Goal: Task Accomplishment & Management: Complete application form

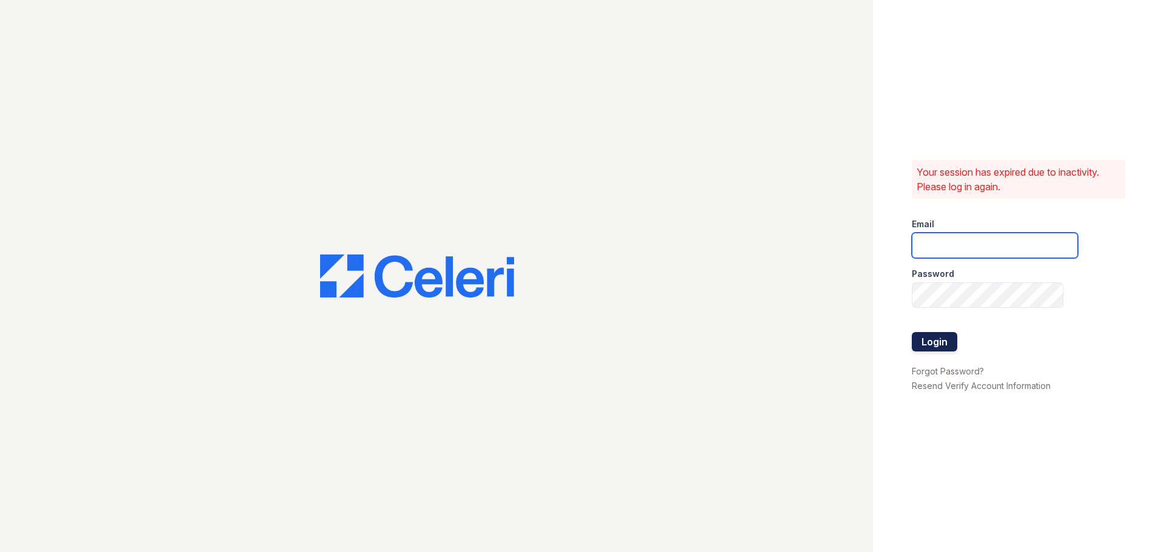
type input "mmoran@trinity-pm.com"
click at [932, 338] on button "Login" at bounding box center [934, 341] width 45 height 19
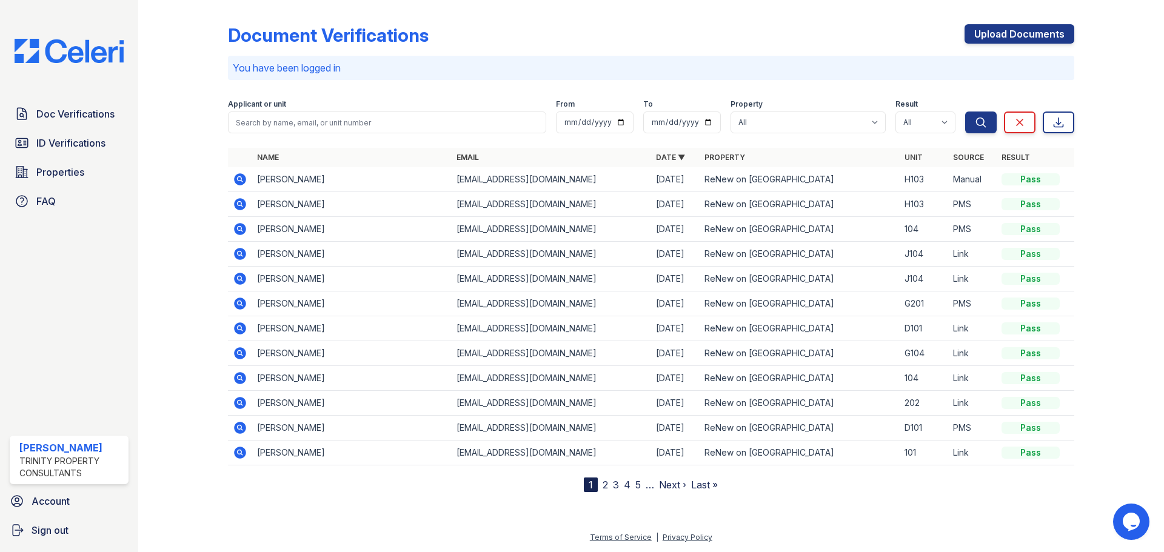
click at [236, 176] on icon at bounding box center [240, 179] width 12 height 12
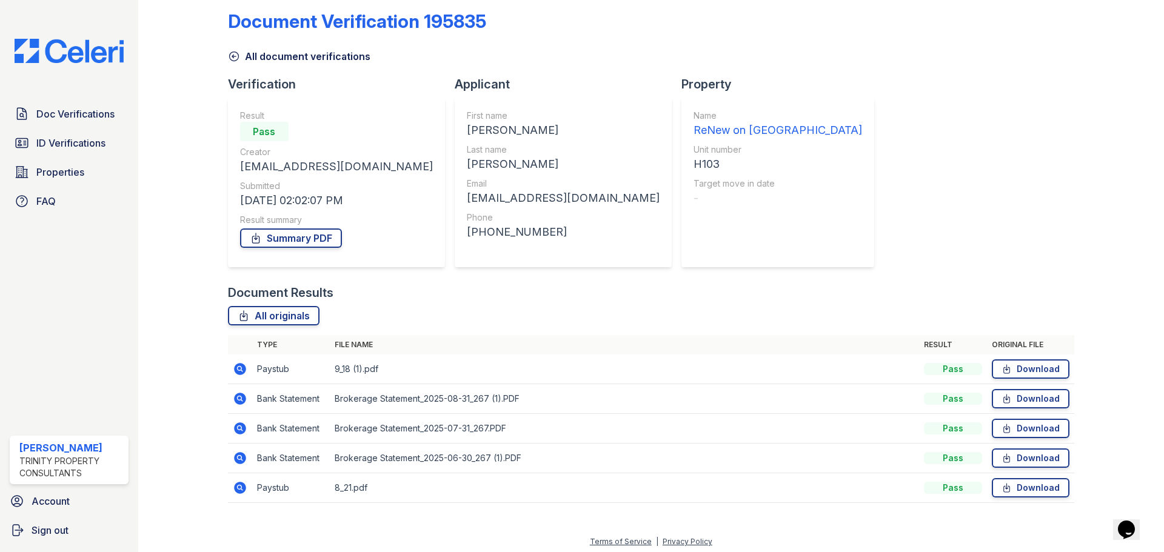
scroll to position [18, 0]
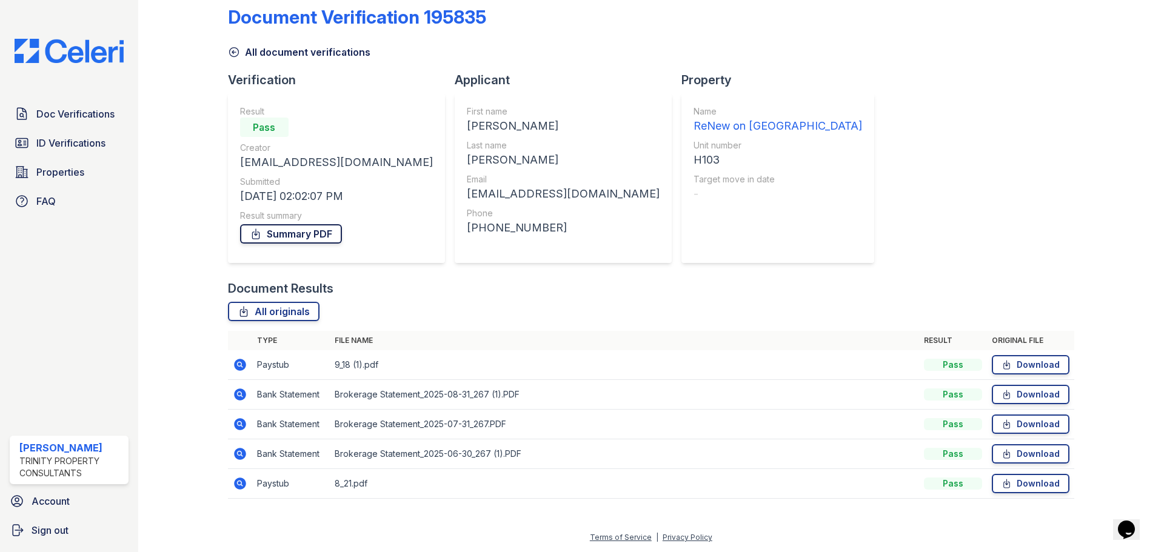
click at [253, 237] on icon at bounding box center [256, 234] width 12 height 12
click at [63, 118] on span "Doc Verifications" at bounding box center [75, 114] width 78 height 15
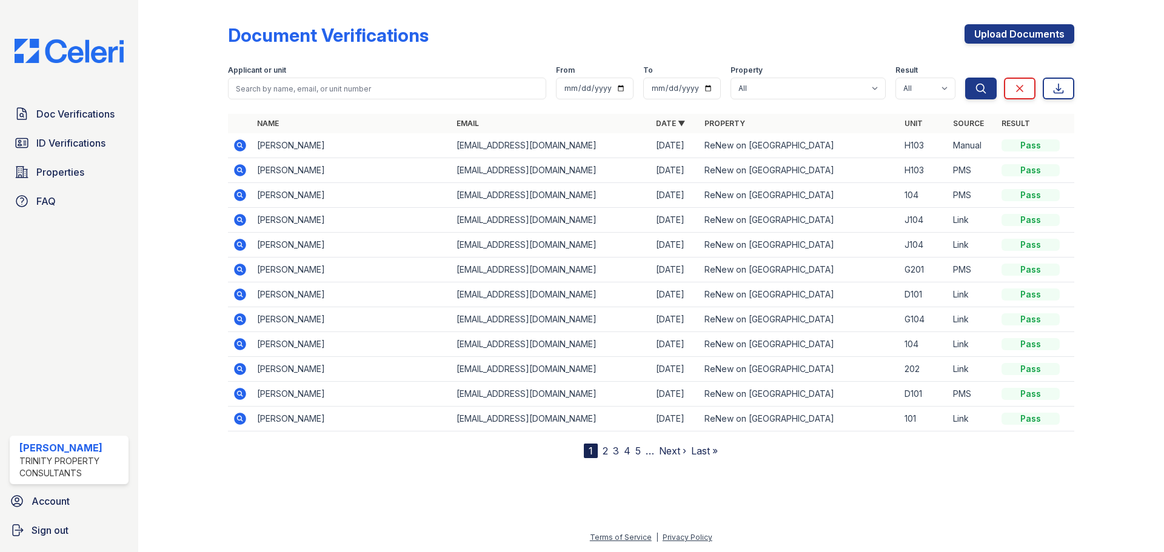
click at [236, 170] on icon at bounding box center [240, 170] width 12 height 12
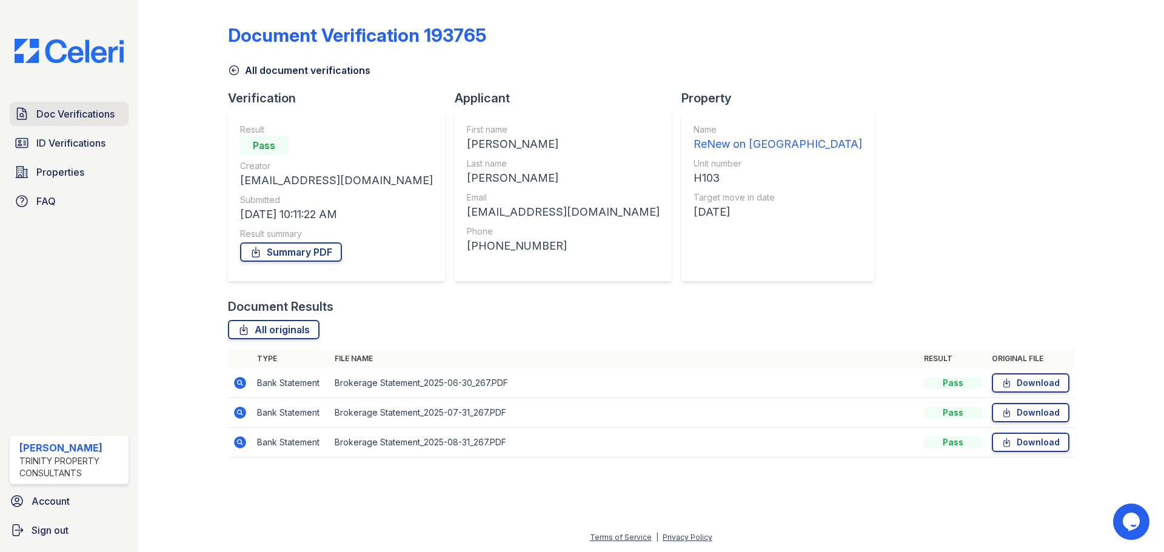
click at [70, 117] on span "Doc Verifications" at bounding box center [75, 114] width 78 height 15
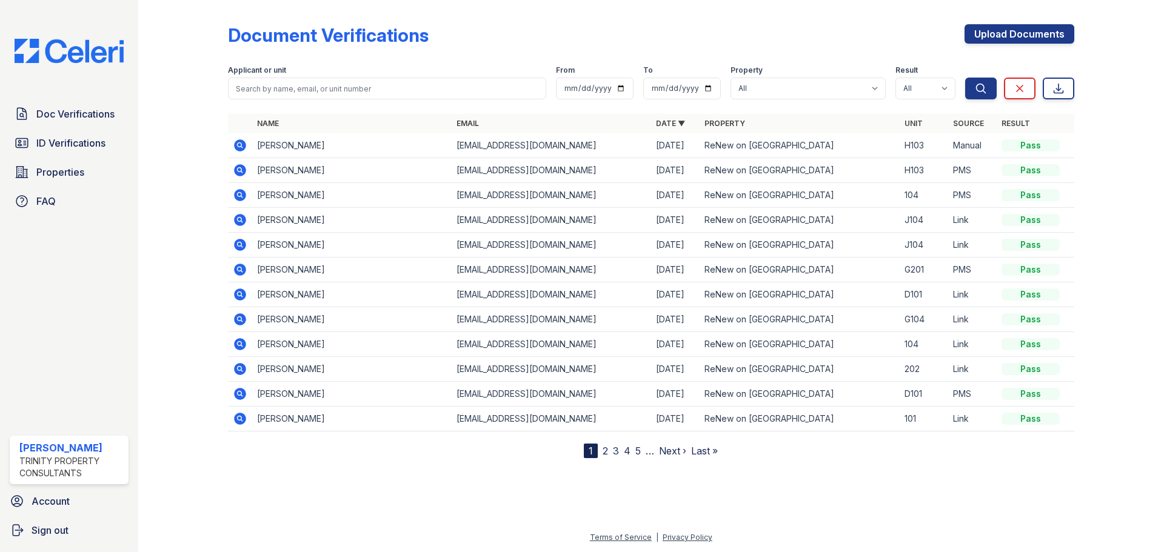
click at [242, 147] on icon at bounding box center [240, 145] width 12 height 12
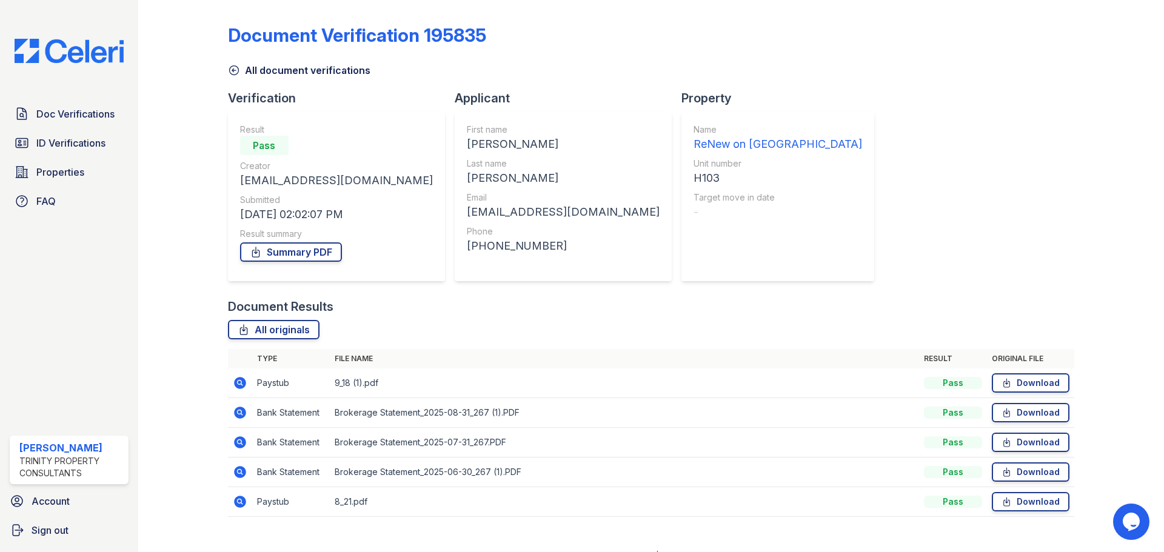
scroll to position [18, 0]
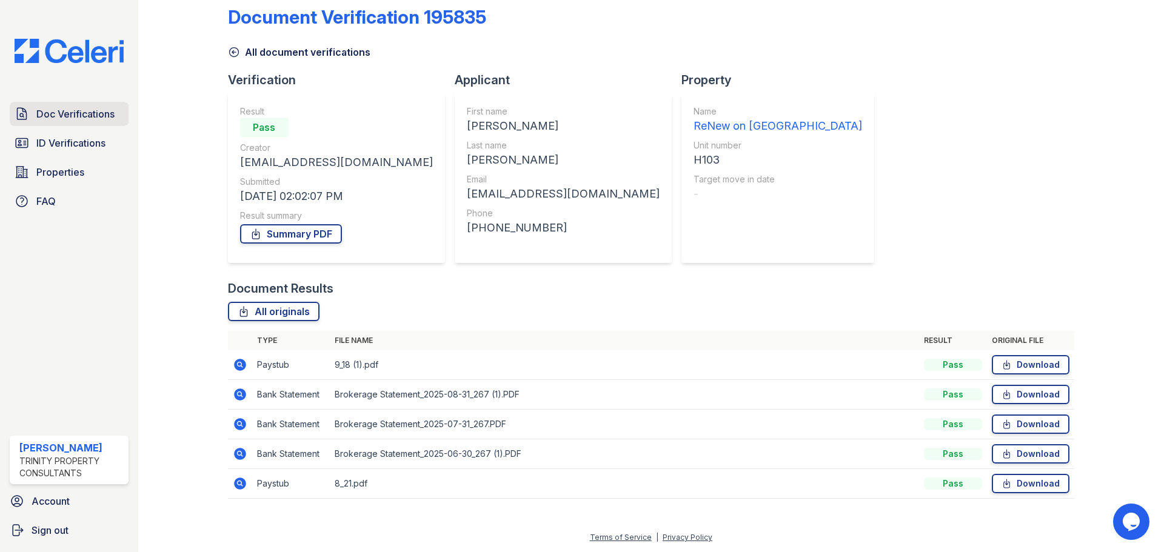
click at [67, 120] on span "Doc Verifications" at bounding box center [75, 114] width 78 height 15
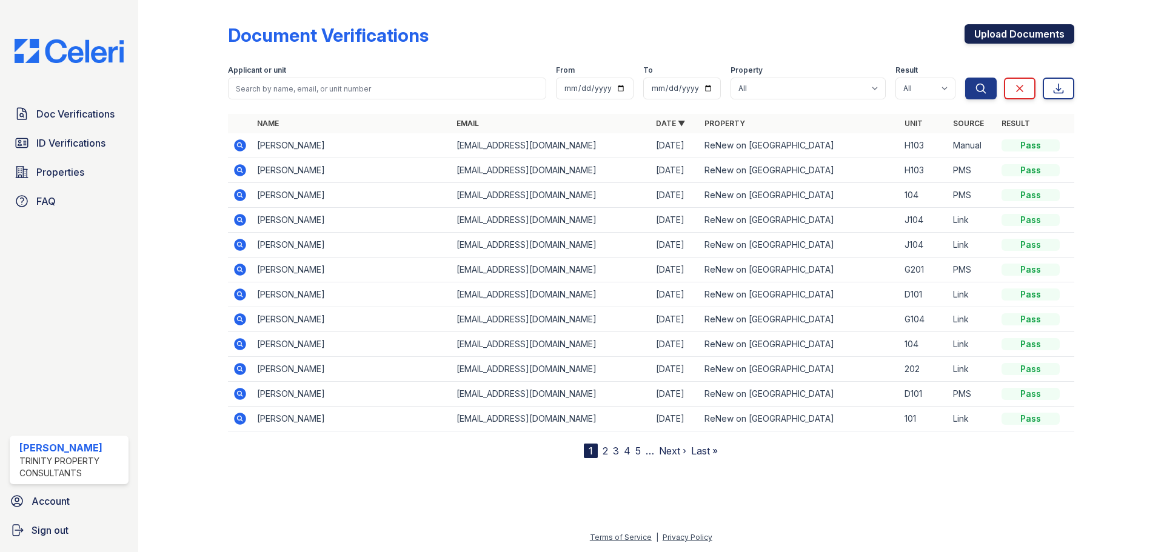
click at [983, 33] on link "Upload Documents" at bounding box center [1019, 33] width 110 height 19
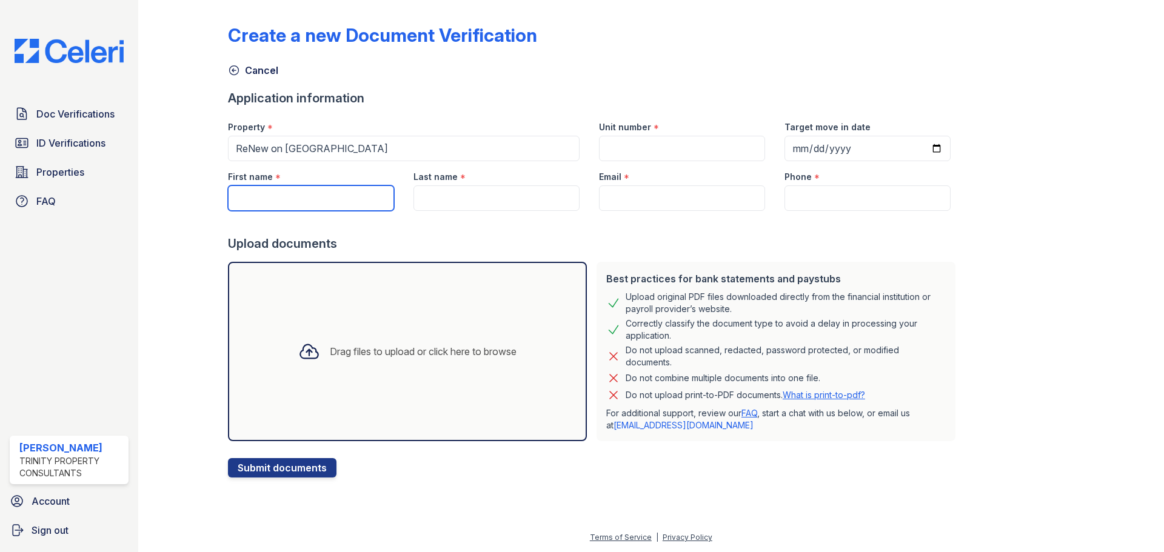
click at [302, 196] on input "First name" at bounding box center [311, 198] width 166 height 25
type input "[PERSON_NAME]"
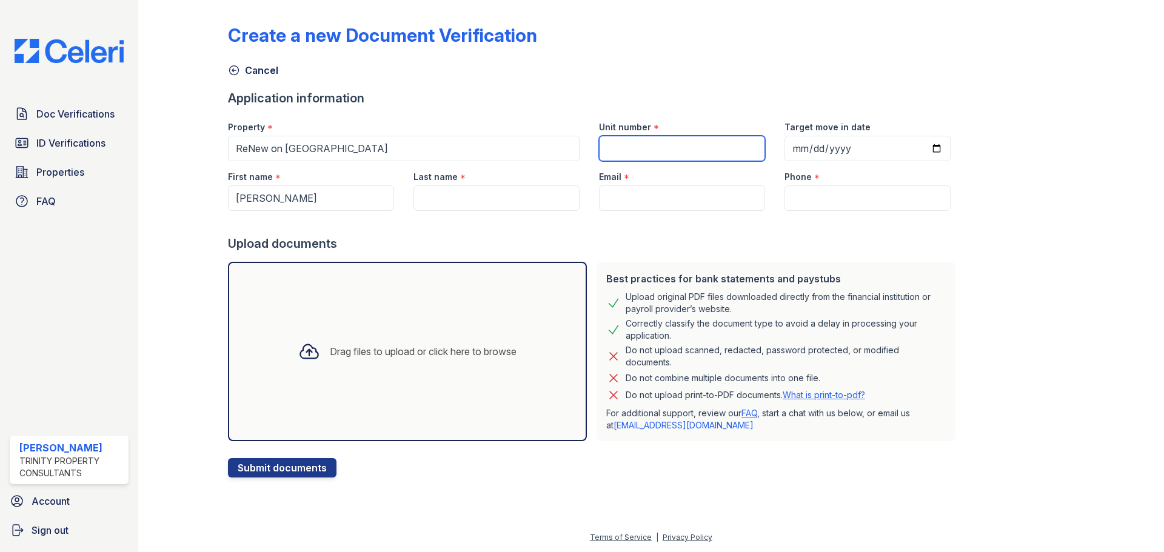
click at [626, 147] on input "Unit number" at bounding box center [682, 148] width 166 height 25
type input "103"
click at [329, 199] on input "Charles" at bounding box center [311, 198] width 166 height 25
click at [442, 201] on input "Last name" at bounding box center [496, 198] width 166 height 25
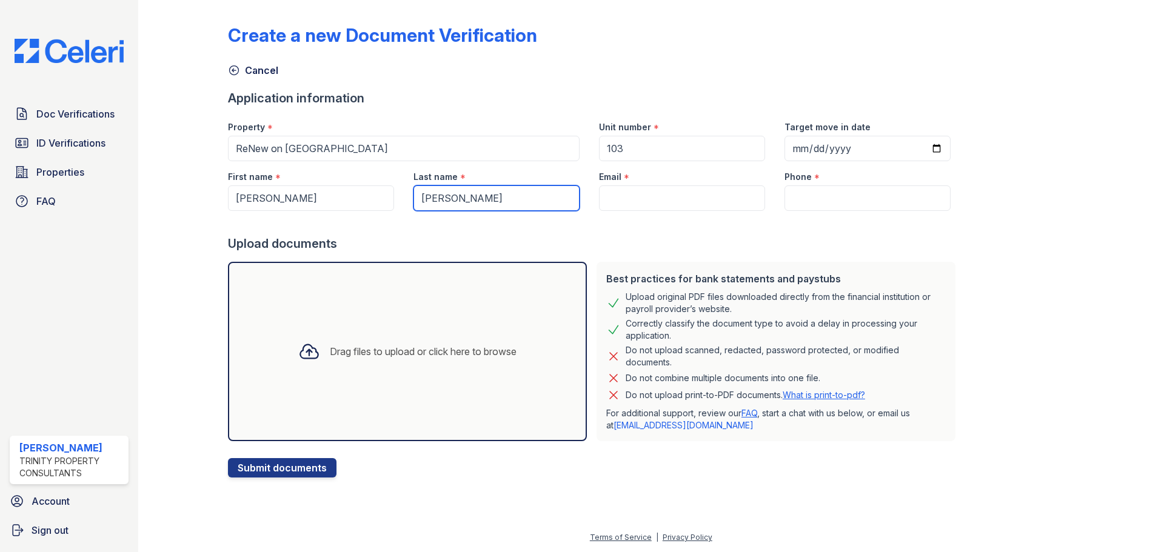
type input "Simon Jr"
click at [602, 201] on input "Email" at bounding box center [682, 198] width 166 height 25
paste input "[EMAIL_ADDRESS][DOMAIN_NAME]"
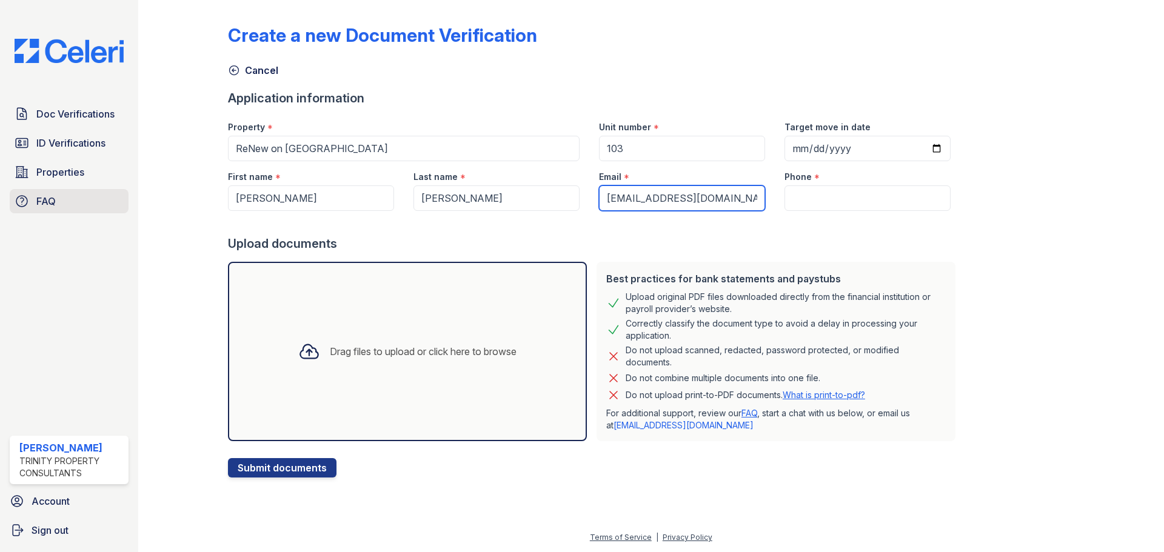
type input "[EMAIL_ADDRESS][DOMAIN_NAME]"
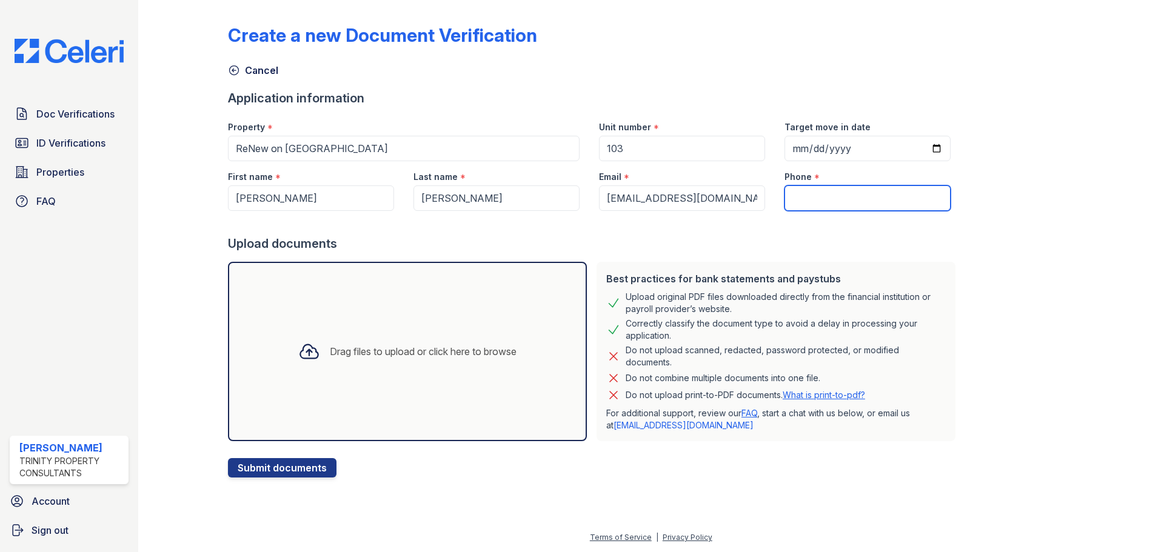
click at [784, 195] on input "Phone" at bounding box center [867, 198] width 166 height 25
paste input "(206) 351-1797"
type input "(206) 351-1797"
click at [284, 288] on div "Drag files to upload or click here to browse" at bounding box center [407, 351] width 359 height 179
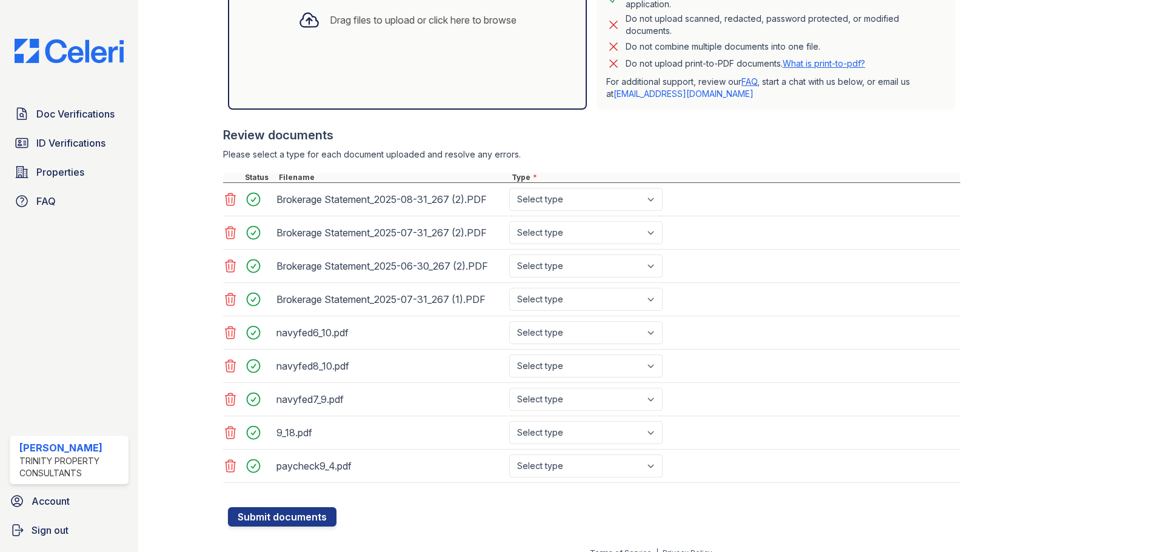
scroll to position [347, 0]
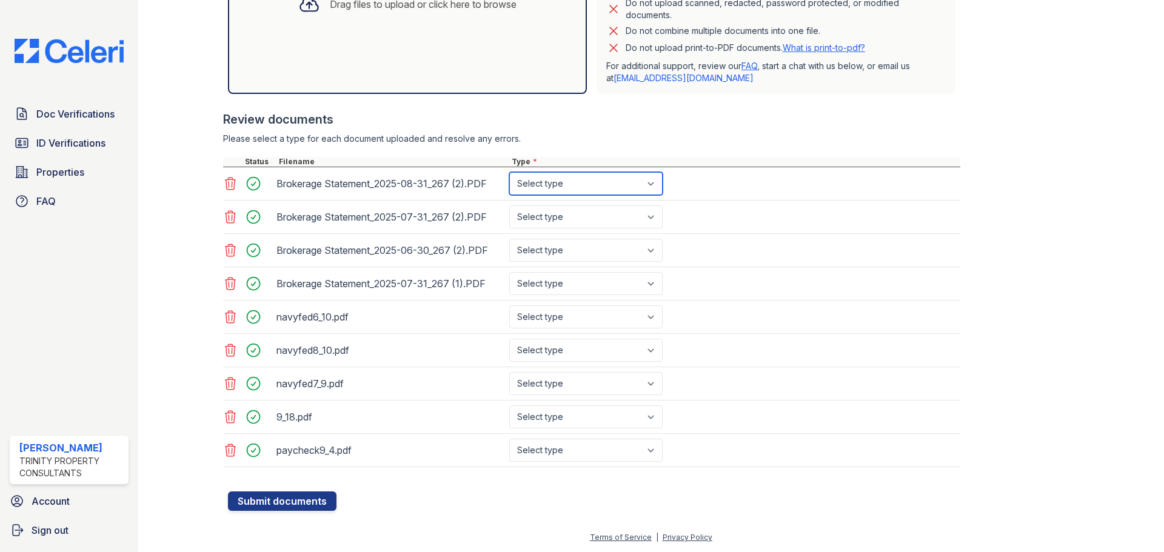
click at [595, 187] on select "Select type Paystub Bank Statement Offer Letter Tax Documents Benefit Award Let…" at bounding box center [585, 183] width 153 height 23
select select "bank_statement"
click at [509, 172] on select "Select type Paystub Bank Statement Offer Letter Tax Documents Benefit Award Let…" at bounding box center [585, 183] width 153 height 23
click at [590, 216] on select "Select type Paystub Bank Statement Offer Letter Tax Documents Benefit Award Let…" at bounding box center [585, 217] width 153 height 23
select select "bank_statement"
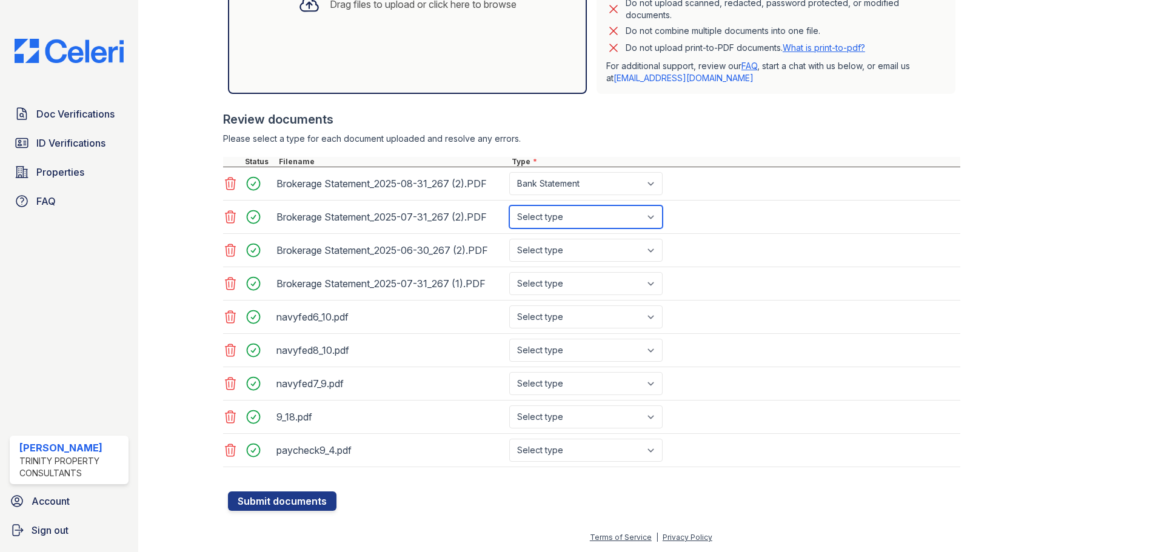
click at [509, 206] on select "Select type Paystub Bank Statement Offer Letter Tax Documents Benefit Award Let…" at bounding box center [585, 217] width 153 height 23
click at [567, 250] on select "Select type Paystub Bank Statement Offer Letter Tax Documents Benefit Award Let…" at bounding box center [585, 250] width 153 height 23
select select "bank_statement"
click at [509, 239] on select "Select type Paystub Bank Statement Offer Letter Tax Documents Benefit Award Let…" at bounding box center [585, 250] width 153 height 23
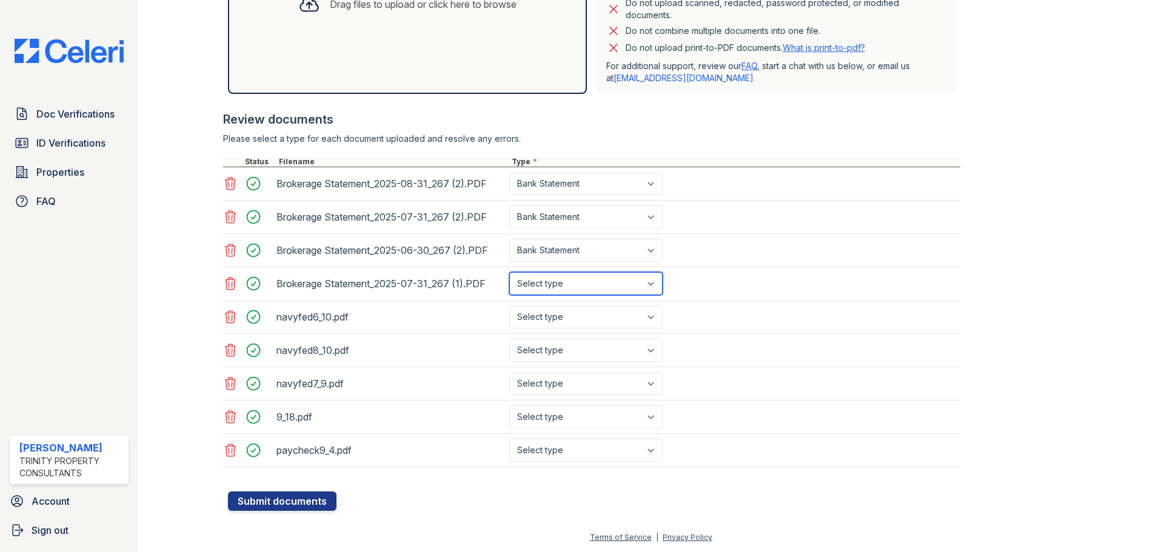
click at [565, 282] on select "Select type Paystub Bank Statement Offer Letter Tax Documents Benefit Award Let…" at bounding box center [585, 283] width 153 height 23
select select "bank_statement"
click at [509, 272] on select "Select type Paystub Bank Statement Offer Letter Tax Documents Benefit Award Let…" at bounding box center [585, 283] width 153 height 23
click at [566, 317] on select "Select type Paystub Bank Statement Offer Letter Tax Documents Benefit Award Let…" at bounding box center [585, 317] width 153 height 23
select select "bank_statement"
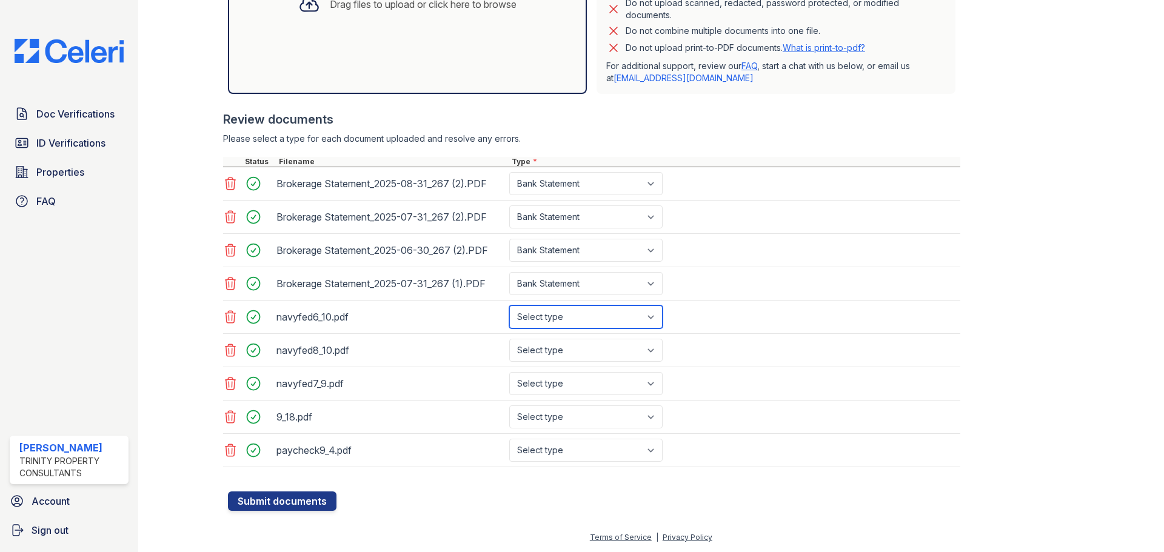
click at [509, 306] on select "Select type Paystub Bank Statement Offer Letter Tax Documents Benefit Award Let…" at bounding box center [585, 317] width 153 height 23
click at [560, 342] on select "Select type Paystub Bank Statement Offer Letter Tax Documents Benefit Award Let…" at bounding box center [585, 350] width 153 height 23
select select "bank_statement"
click at [509, 339] on select "Select type Paystub Bank Statement Offer Letter Tax Documents Benefit Award Let…" at bounding box center [585, 350] width 153 height 23
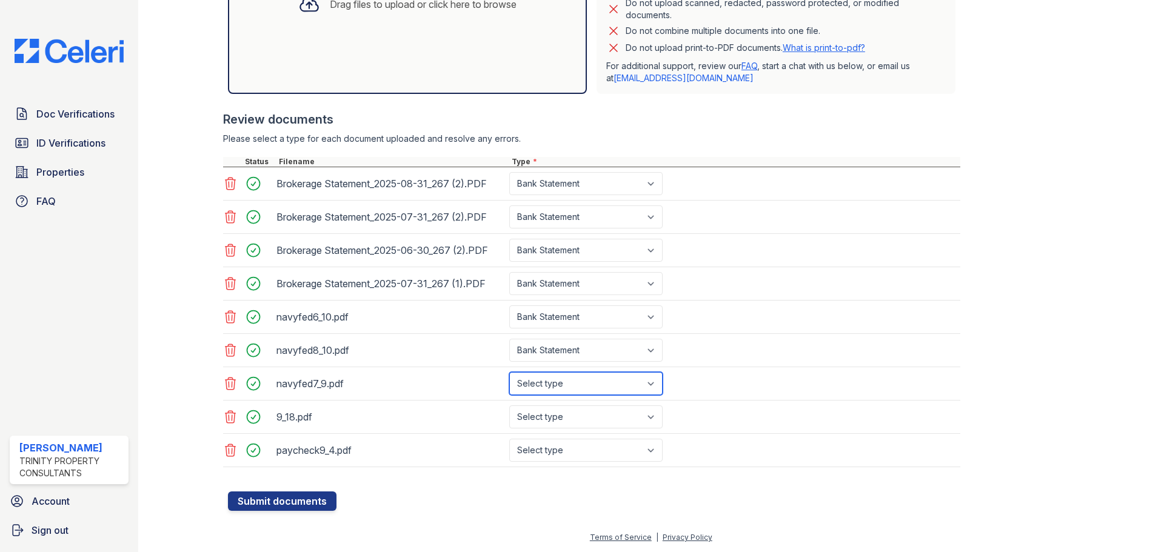
click at [552, 383] on select "Select type Paystub Bank Statement Offer Letter Tax Documents Benefit Award Let…" at bounding box center [585, 383] width 153 height 23
select select "bank_statement"
click at [509, 372] on select "Select type Paystub Bank Statement Offer Letter Tax Documents Benefit Award Let…" at bounding box center [585, 383] width 153 height 23
click at [553, 417] on select "Select type Paystub Bank Statement Offer Letter Tax Documents Benefit Award Let…" at bounding box center [585, 417] width 153 height 23
select select "paystub"
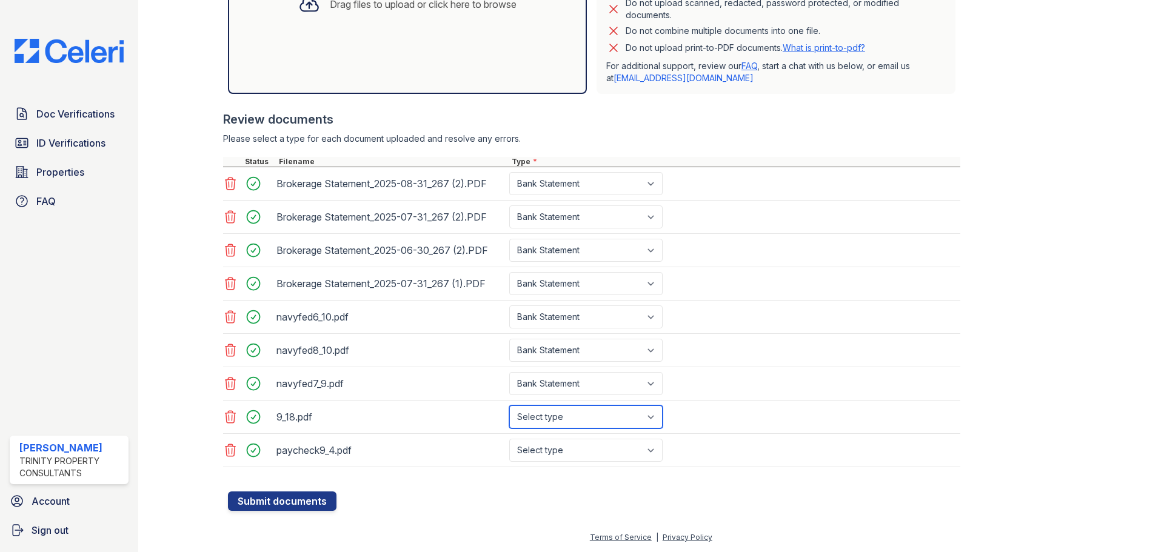
click at [509, 406] on select "Select type Paystub Bank Statement Offer Letter Tax Documents Benefit Award Let…" at bounding box center [585, 417] width 153 height 23
click at [546, 451] on select "Select type Paystub Bank Statement Offer Letter Tax Documents Benefit Award Let…" at bounding box center [585, 450] width 153 height 23
select select "paystub"
click at [509, 439] on select "Select type Paystub Bank Statement Offer Letter Tax Documents Benefit Award Let…" at bounding box center [585, 450] width 153 height 23
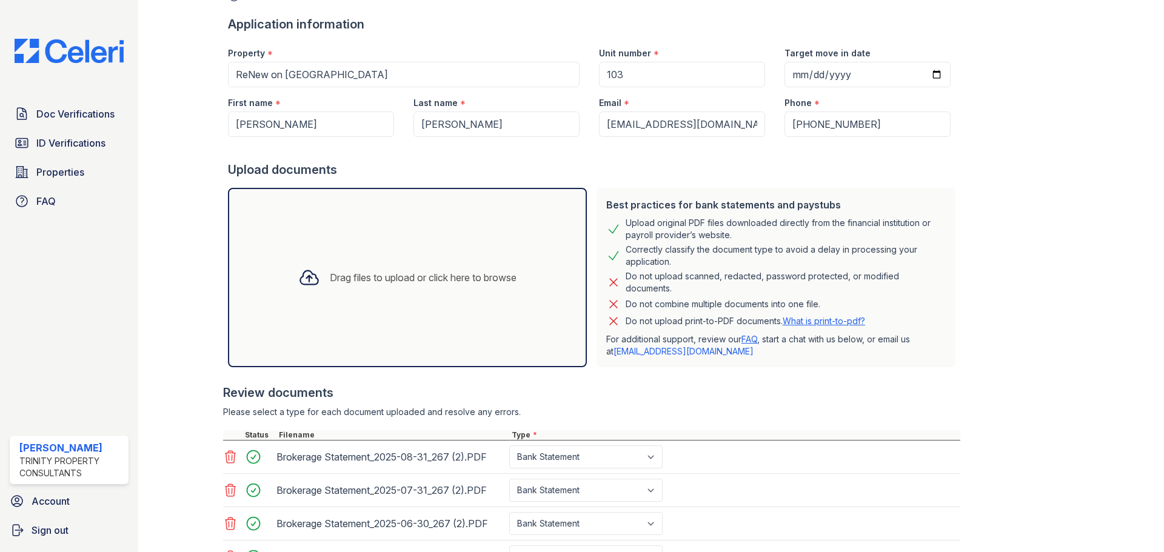
scroll to position [44, 0]
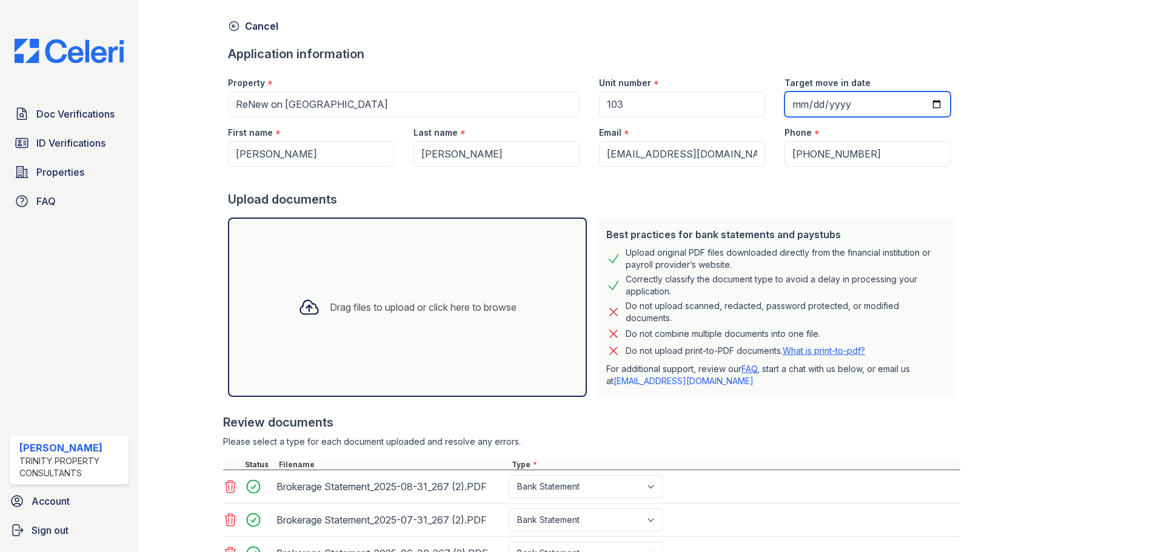
click at [915, 102] on input "Target move in date" at bounding box center [867, 104] width 166 height 25
type input "2025-10-04"
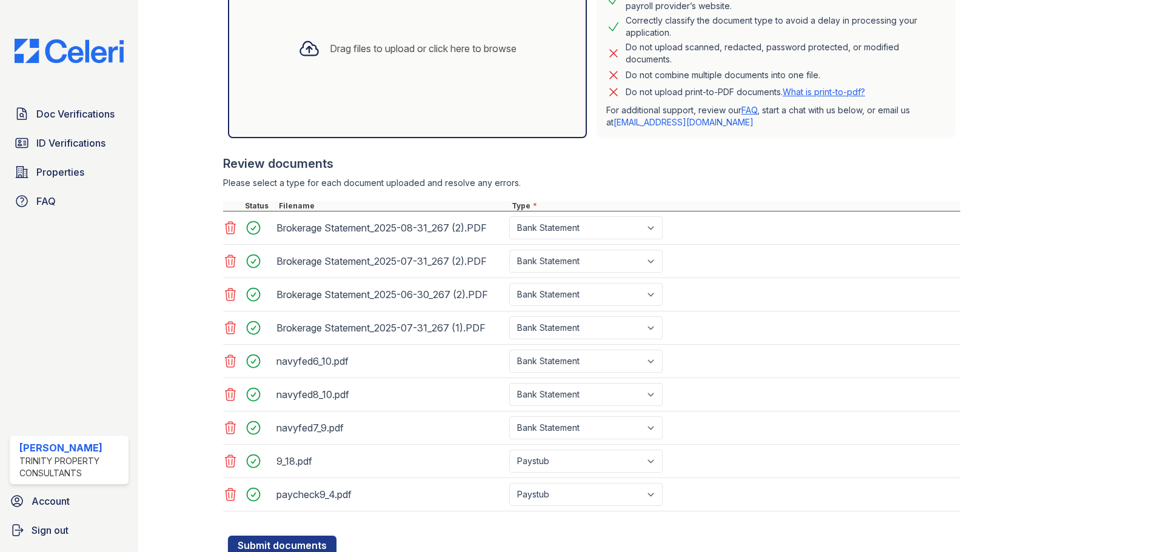
scroll to position [347, 0]
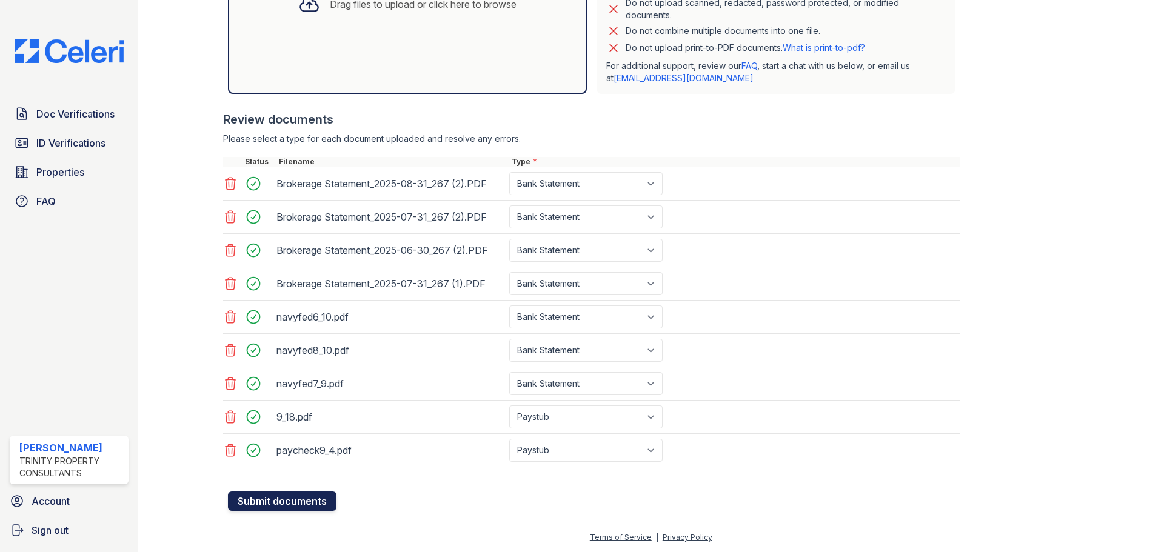
click at [266, 500] on button "Submit documents" at bounding box center [282, 501] width 109 height 19
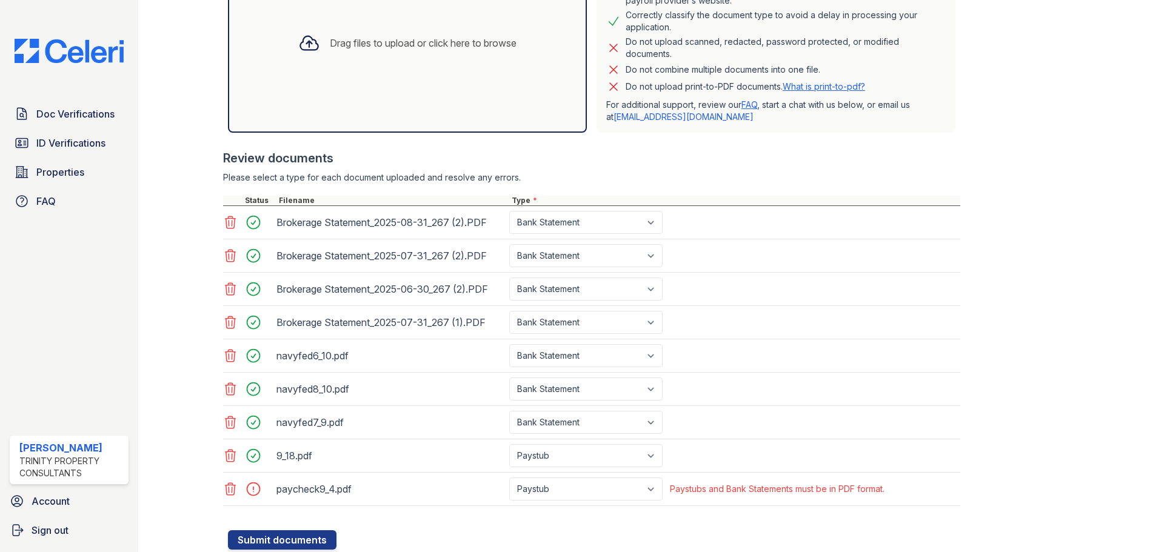
scroll to position [364, 0]
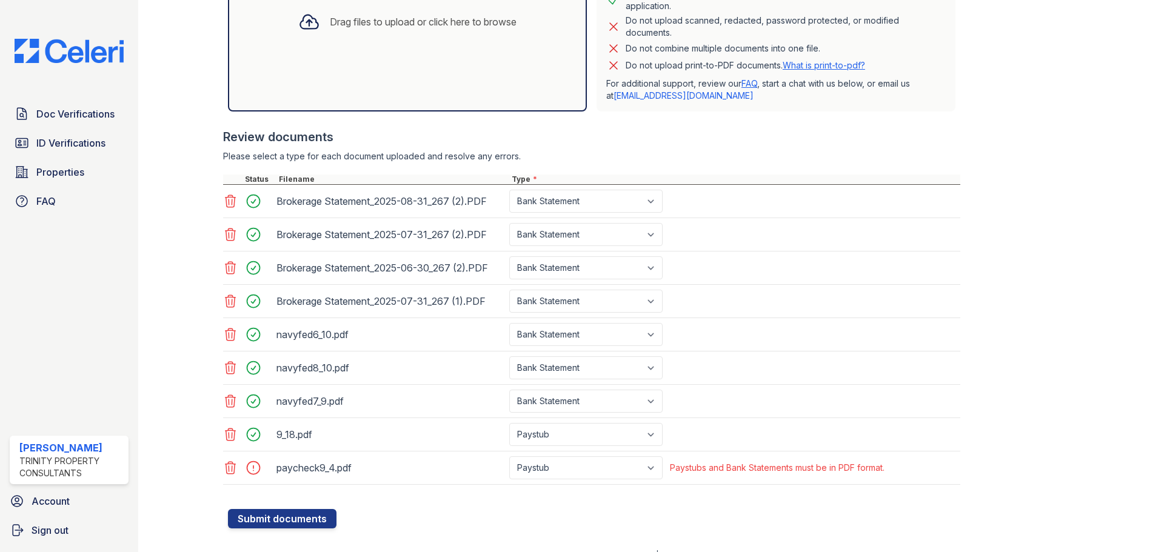
click at [228, 466] on icon at bounding box center [230, 468] width 15 height 15
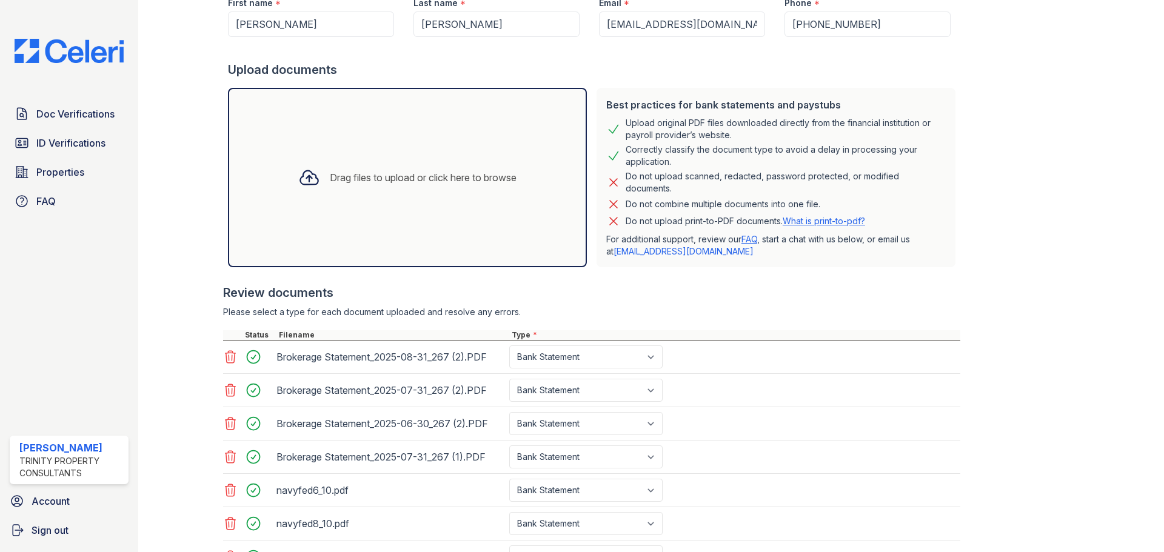
scroll to position [166, 0]
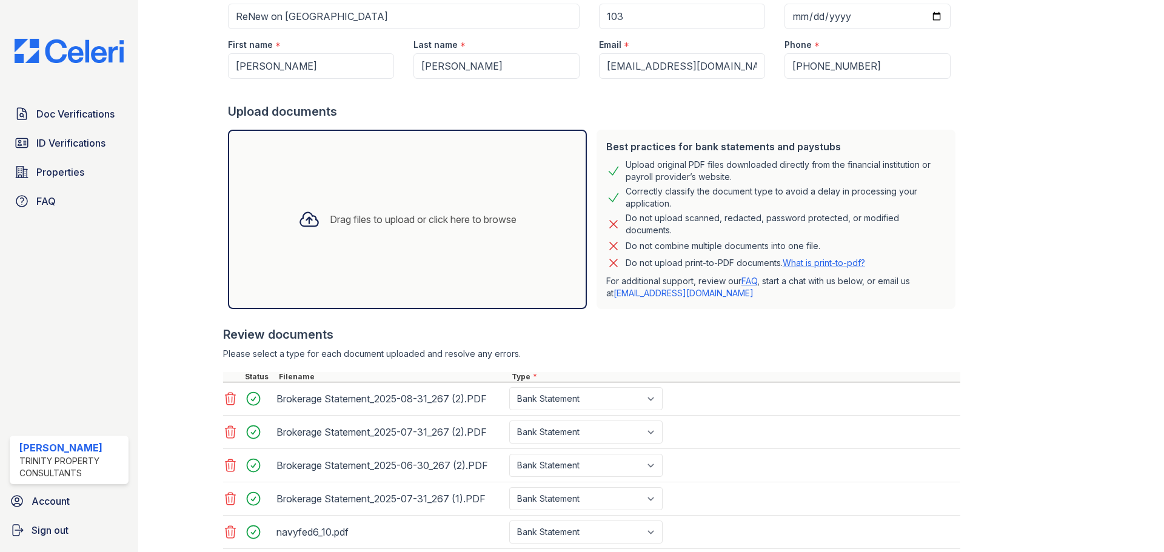
click at [307, 205] on div at bounding box center [309, 220] width 32 height 32
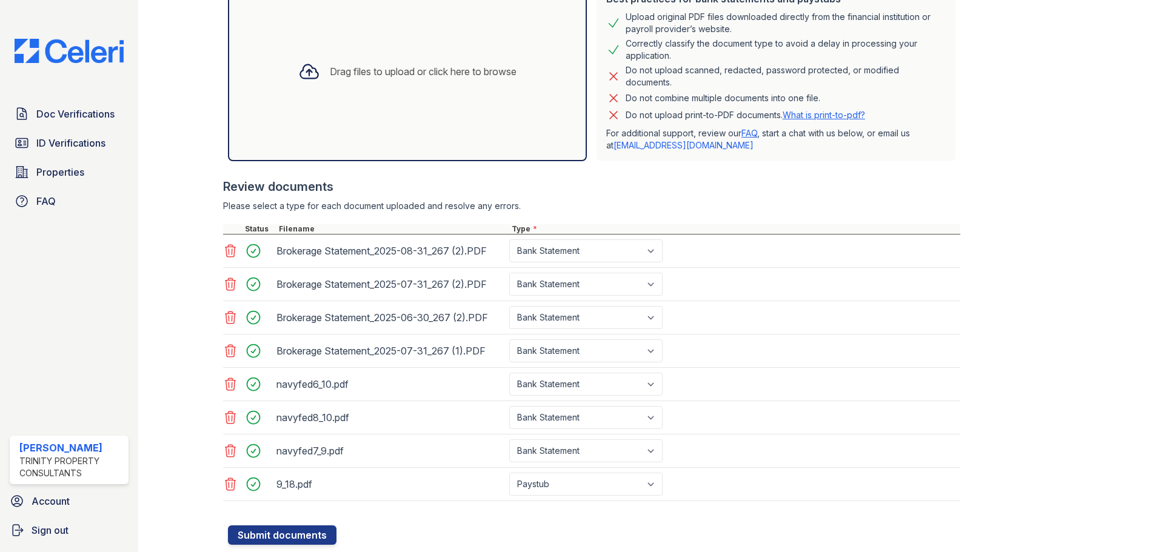
scroll to position [287, 0]
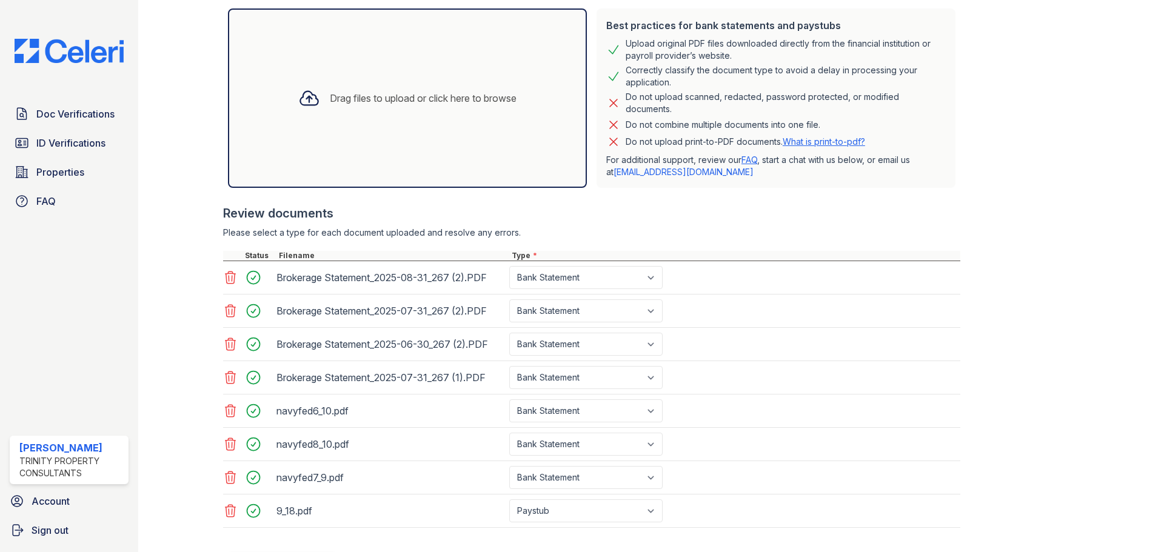
click at [330, 95] on div "Drag files to upload or click here to browse" at bounding box center [423, 98] width 187 height 15
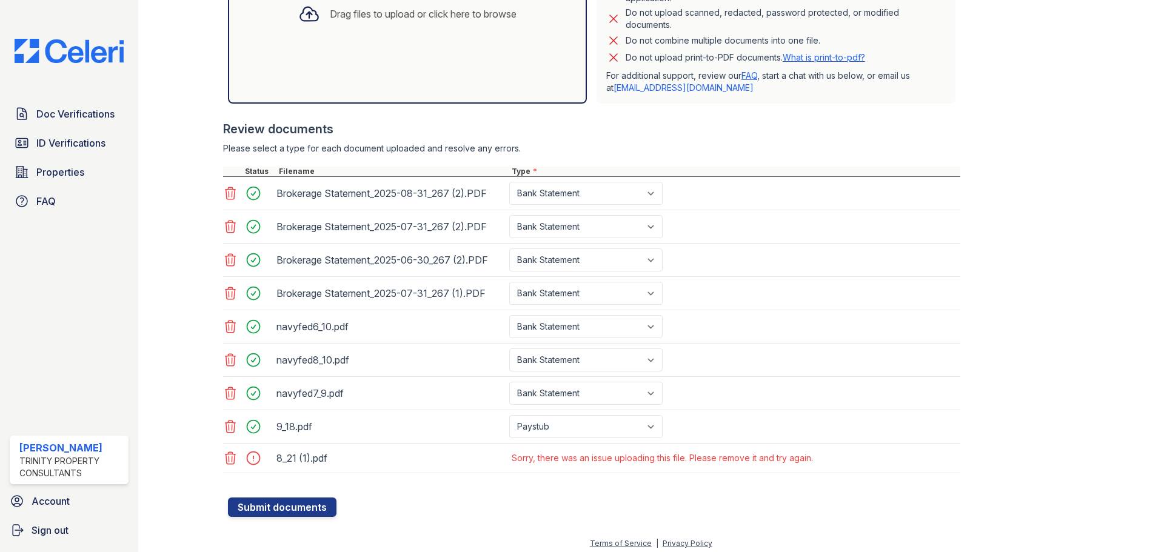
scroll to position [378, 0]
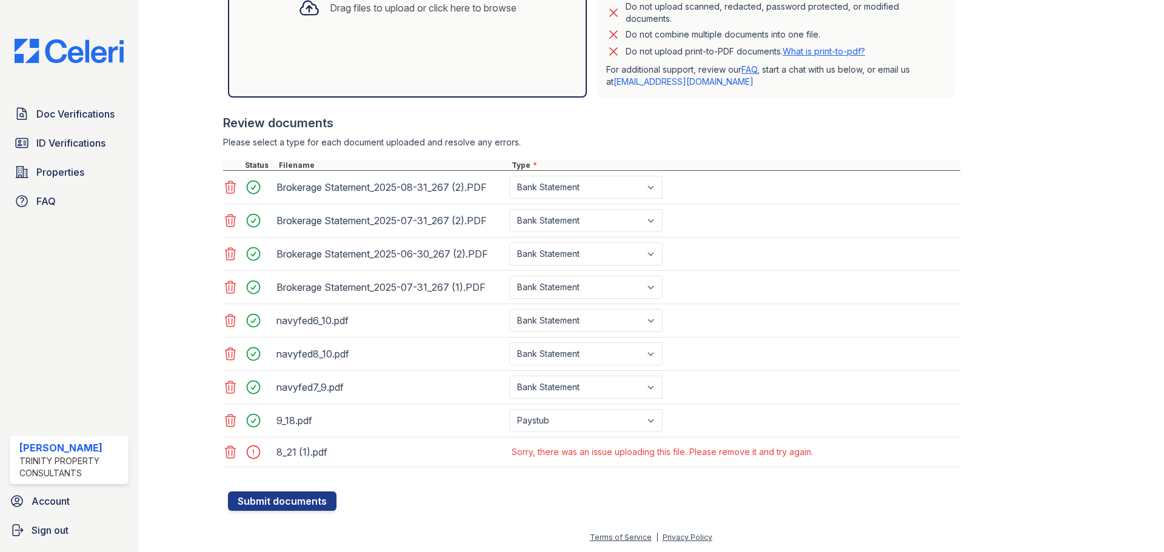
click at [309, 455] on div "8_21 (1).pdf" at bounding box center [390, 452] width 228 height 19
click at [261, 498] on button "Submit documents" at bounding box center [282, 501] width 109 height 19
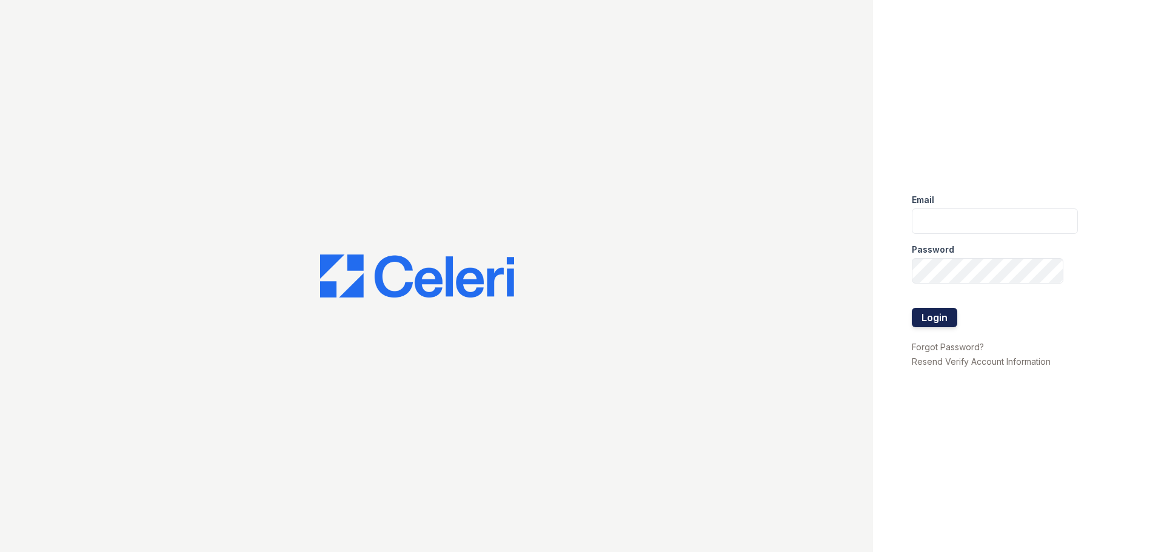
type input "mmoran@trinity-pm.com"
click at [928, 318] on button "Login" at bounding box center [934, 317] width 45 height 19
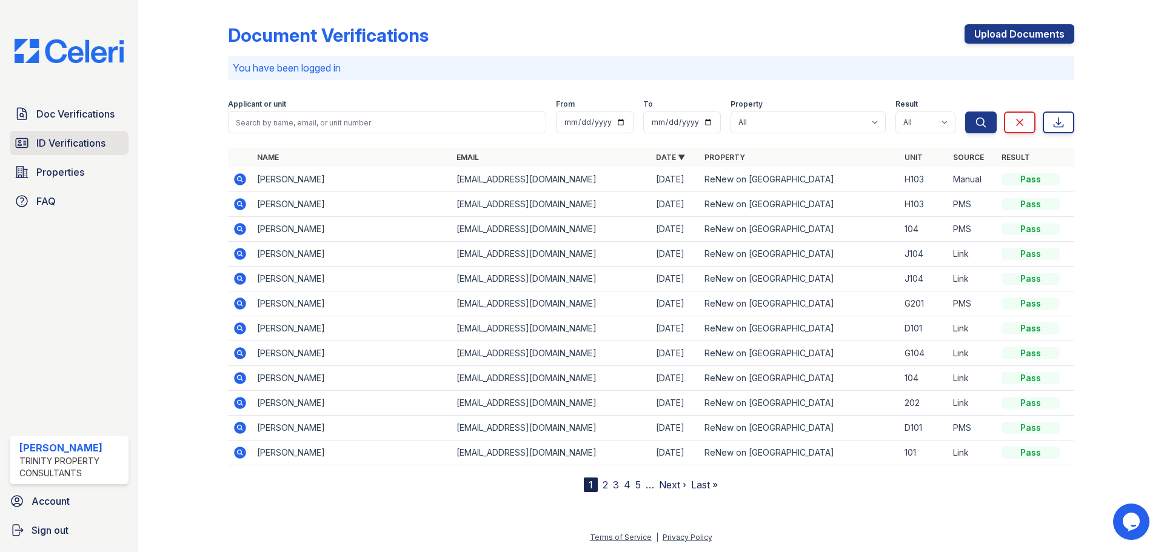
click at [65, 150] on span "ID Verifications" at bounding box center [70, 143] width 69 height 15
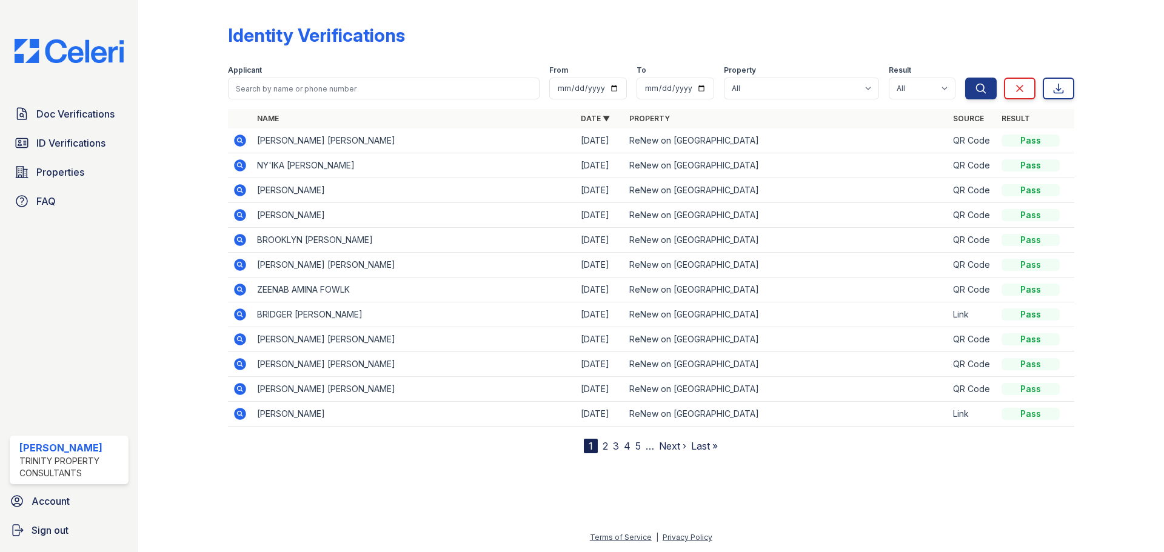
click at [238, 144] on icon at bounding box center [240, 141] width 12 height 12
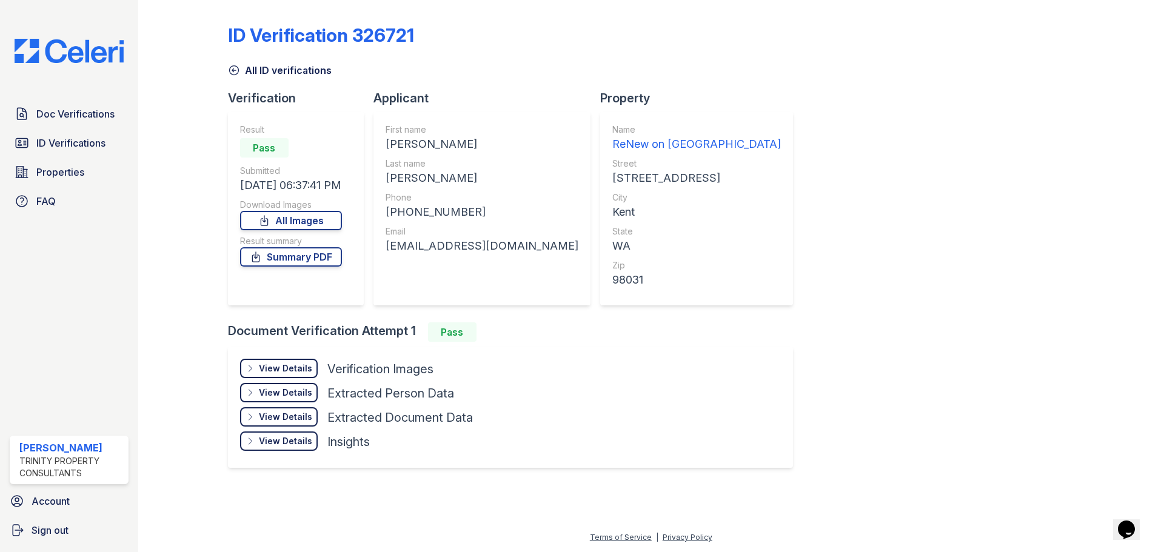
click at [275, 369] on div "View Details" at bounding box center [285, 369] width 53 height 12
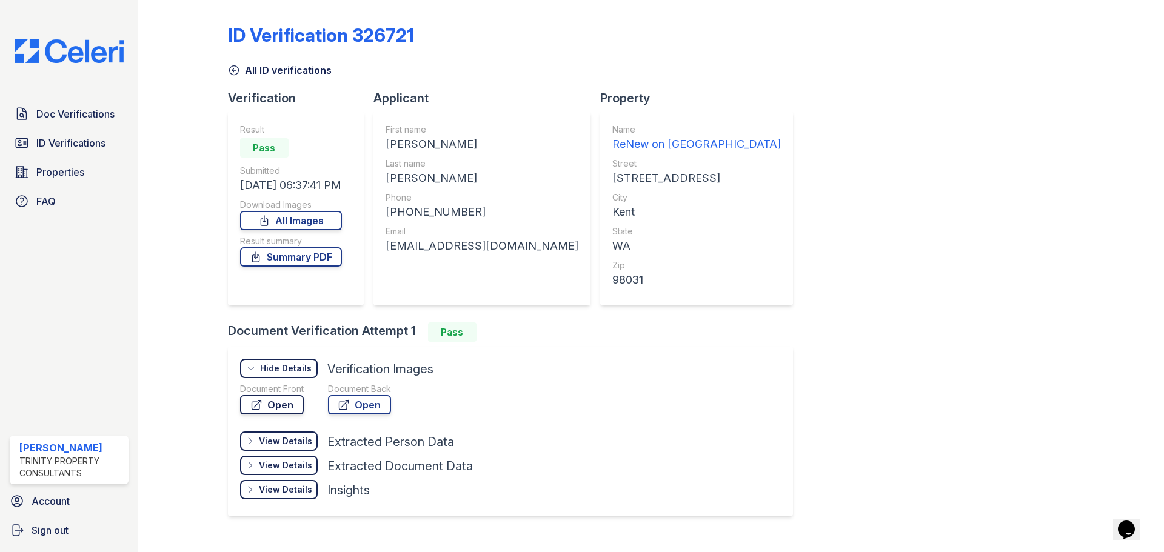
click at [262, 403] on icon at bounding box center [256, 405] width 12 height 12
click at [63, 118] on span "Doc Verifications" at bounding box center [75, 114] width 78 height 15
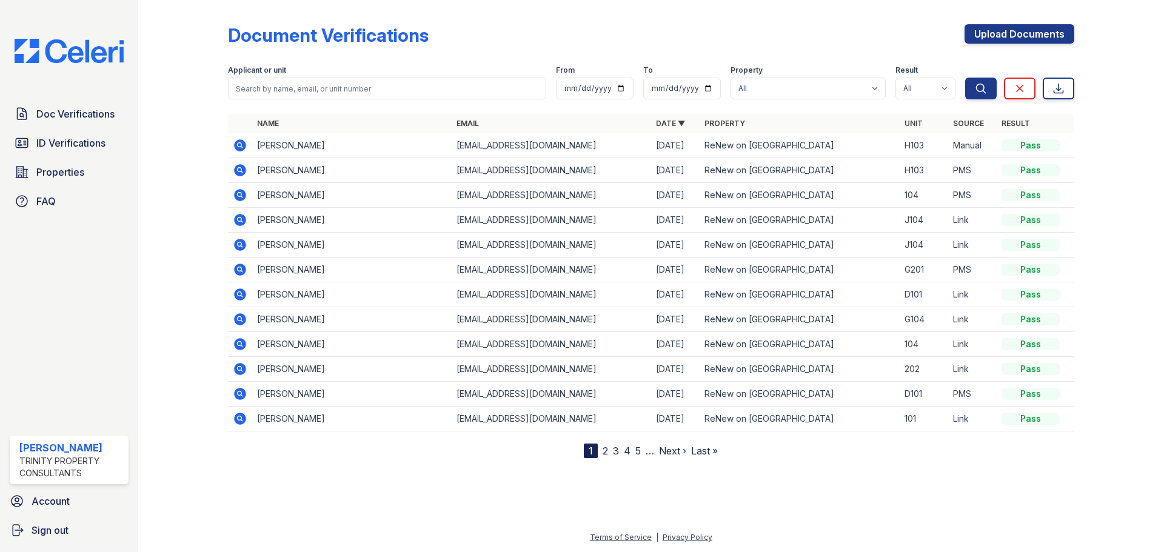
click at [237, 147] on icon at bounding box center [240, 145] width 12 height 12
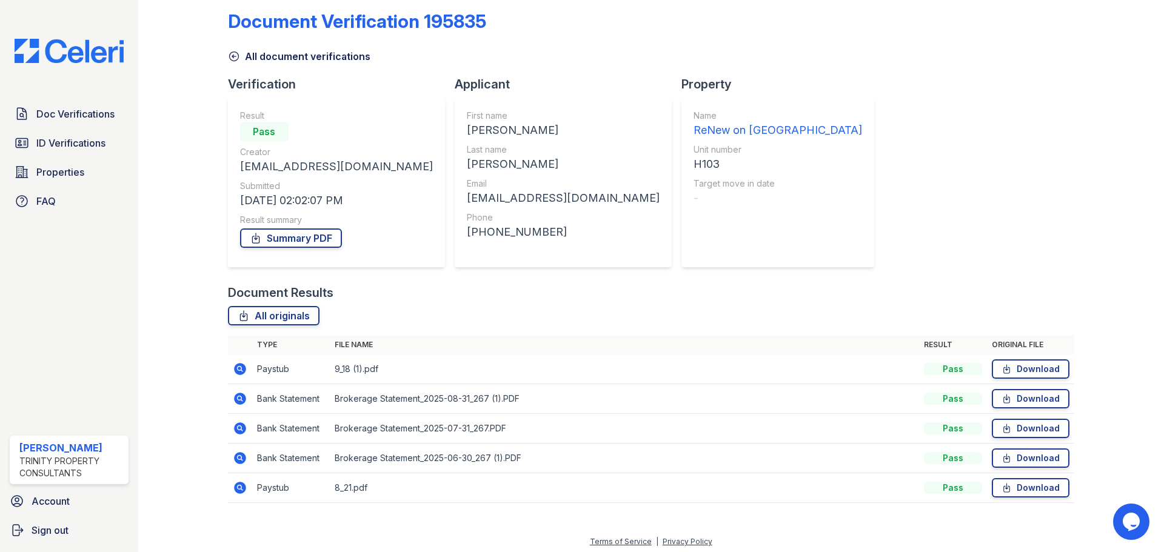
scroll to position [18, 0]
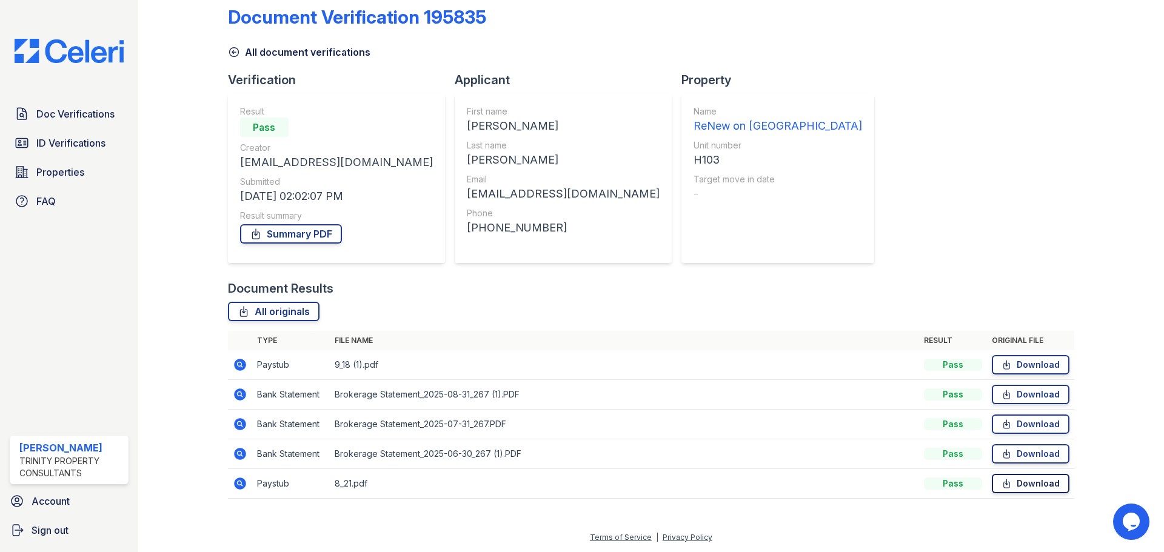
click at [1001, 486] on icon at bounding box center [1006, 484] width 10 height 12
click at [1001, 364] on icon at bounding box center [1006, 365] width 10 height 12
click at [1001, 395] on icon at bounding box center [1006, 395] width 10 height 12
click at [1001, 428] on icon at bounding box center [1006, 424] width 10 height 12
click at [1001, 456] on icon at bounding box center [1006, 454] width 10 height 12
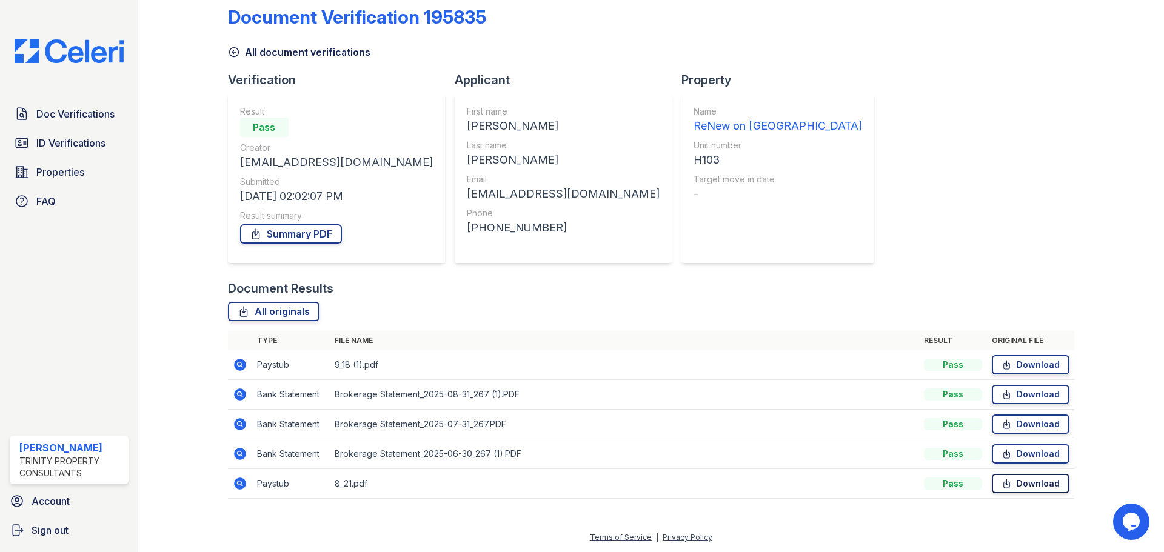
click at [1003, 483] on icon at bounding box center [1006, 484] width 6 height 8
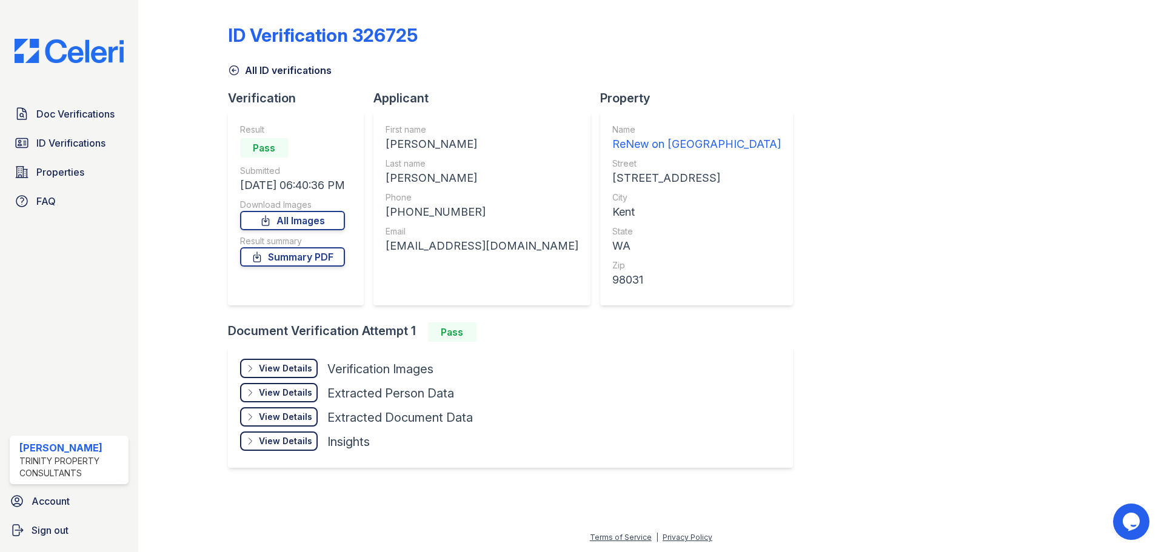
click at [294, 369] on div "View Details" at bounding box center [285, 369] width 53 height 12
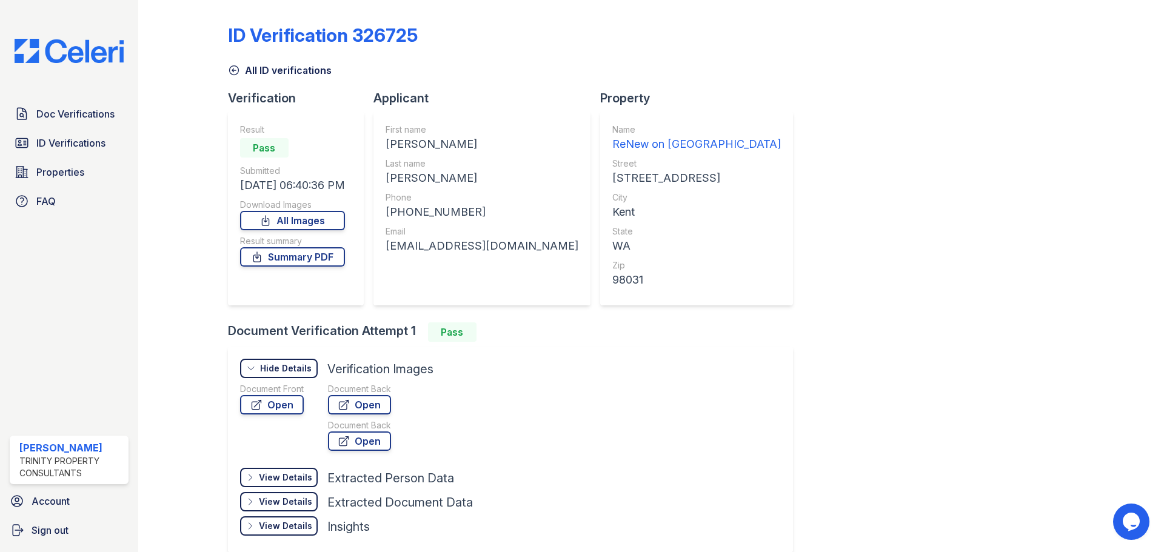
click at [287, 373] on div "Hide Details Details" at bounding box center [279, 368] width 78 height 19
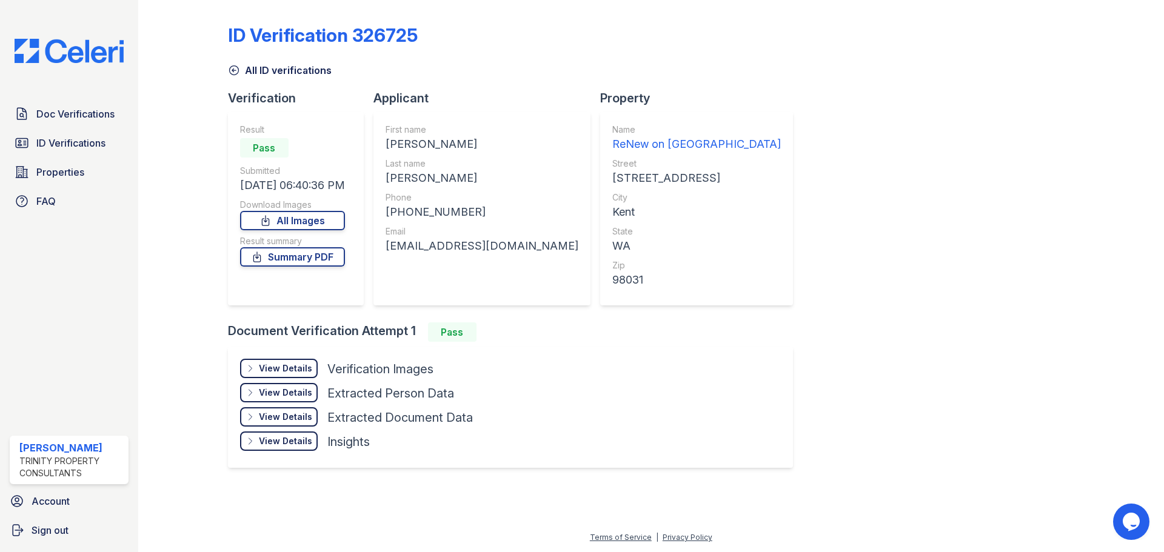
click at [284, 370] on div "View Details" at bounding box center [285, 369] width 53 height 12
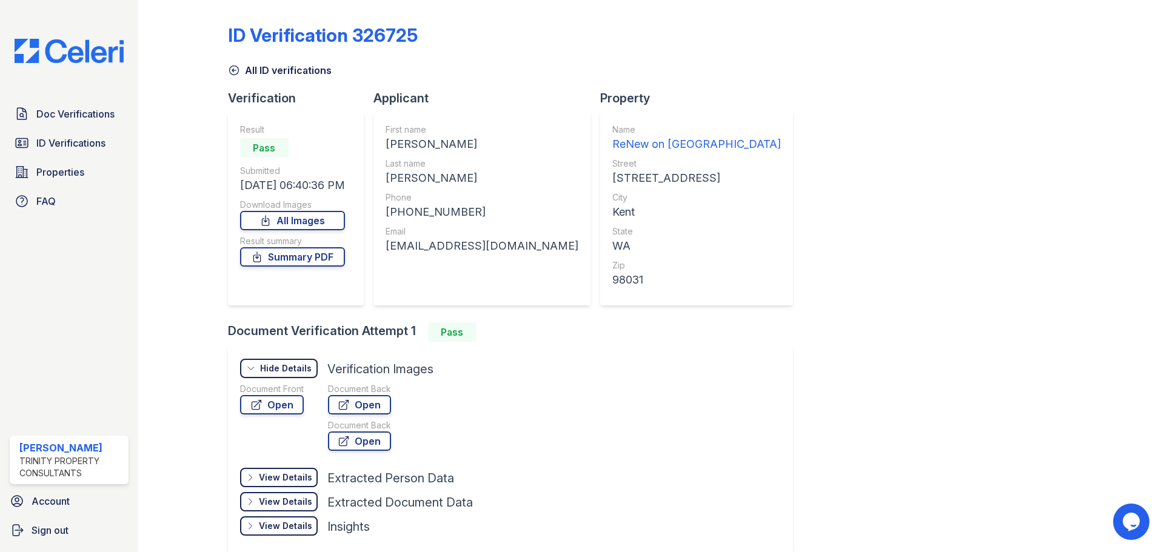
click at [280, 473] on div "View Details" at bounding box center [285, 478] width 53 height 12
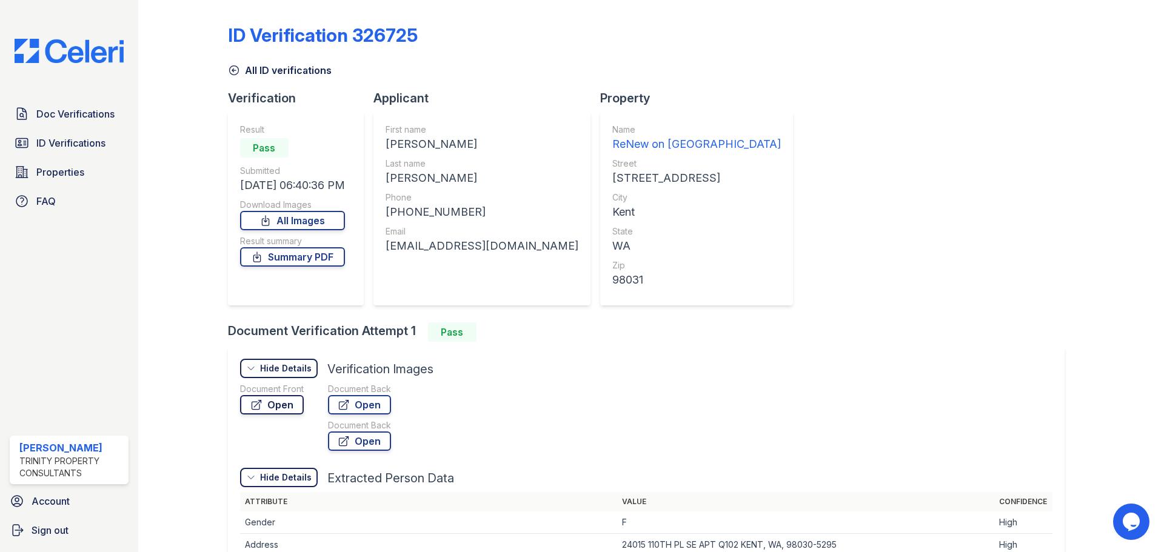
click at [266, 401] on link "Open" at bounding box center [272, 404] width 64 height 19
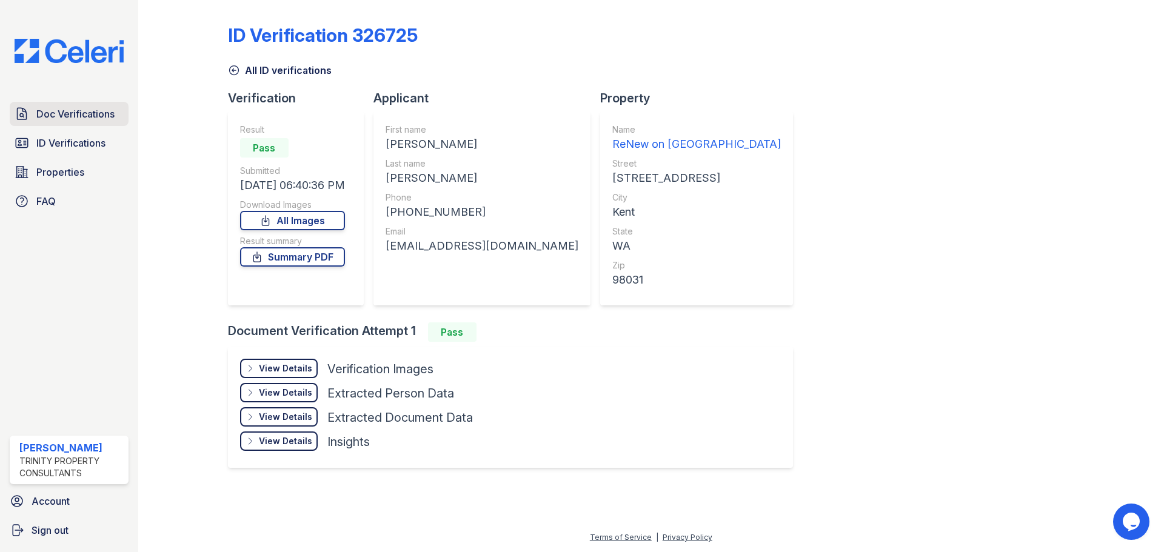
click at [68, 112] on span "Doc Verifications" at bounding box center [75, 114] width 78 height 15
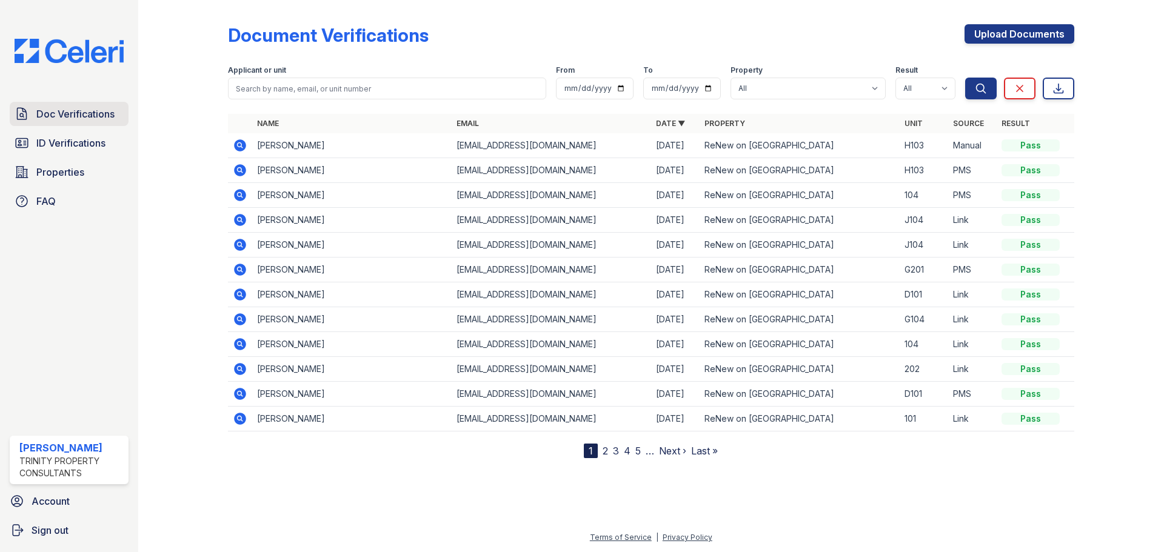
click at [48, 118] on span "Doc Verifications" at bounding box center [75, 114] width 78 height 15
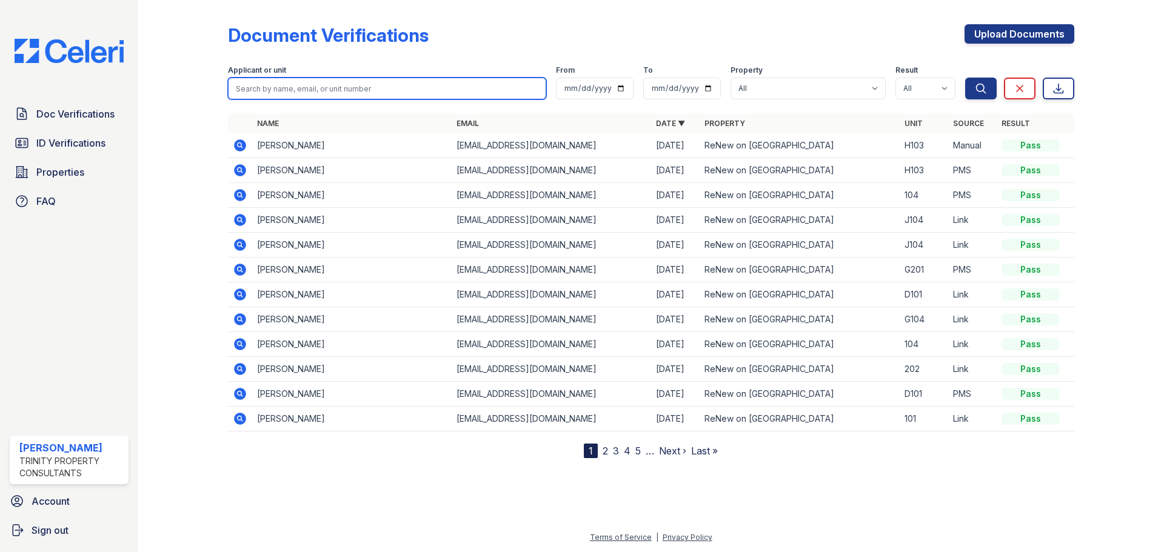
click at [295, 93] on input "search" at bounding box center [387, 89] width 318 height 22
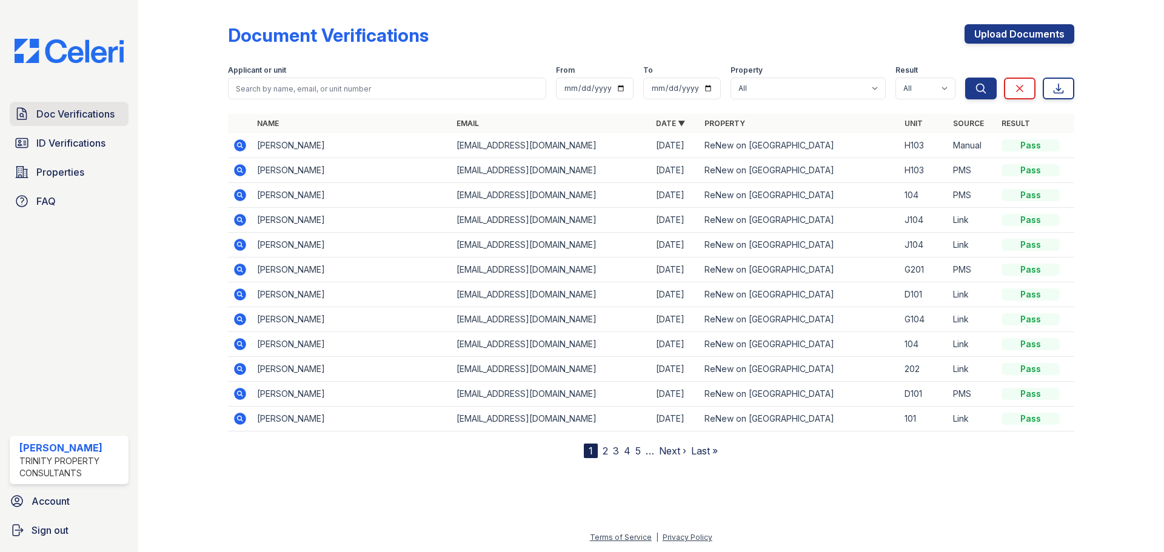
click at [71, 119] on span "Doc Verifications" at bounding box center [75, 114] width 78 height 15
click at [1024, 35] on link "Upload Documents" at bounding box center [1019, 33] width 110 height 19
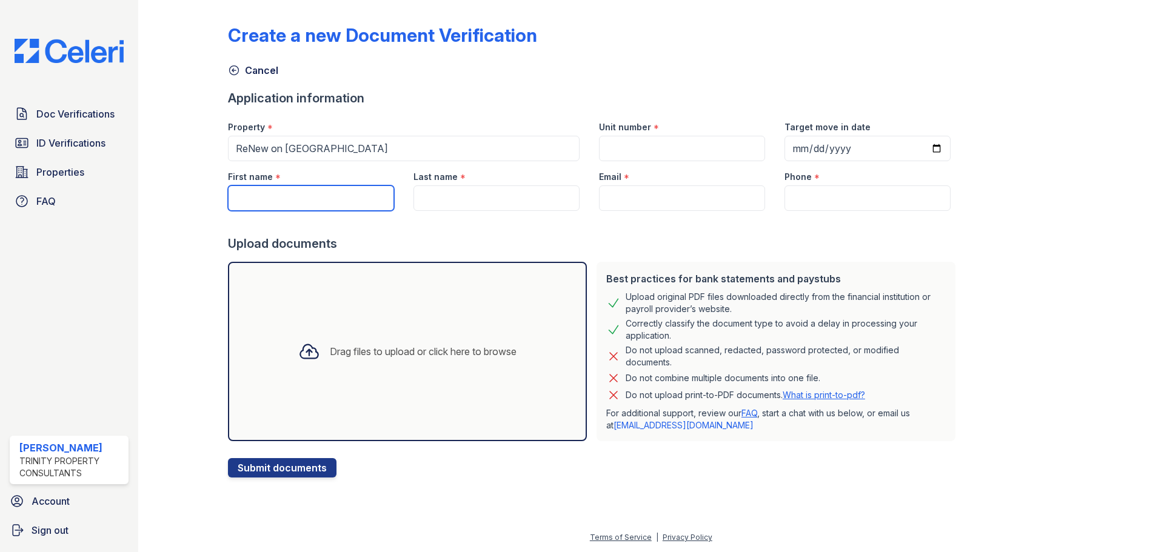
click at [252, 199] on input "First name" at bounding box center [311, 198] width 166 height 25
drag, startPoint x: 251, startPoint y: 203, endPoint x: 237, endPoint y: 207, distance: 14.4
type input "ch"
drag, startPoint x: 237, startPoint y: 207, endPoint x: 471, endPoint y: 510, distance: 382.9
click at [471, 510] on div at bounding box center [651, 513] width 987 height 33
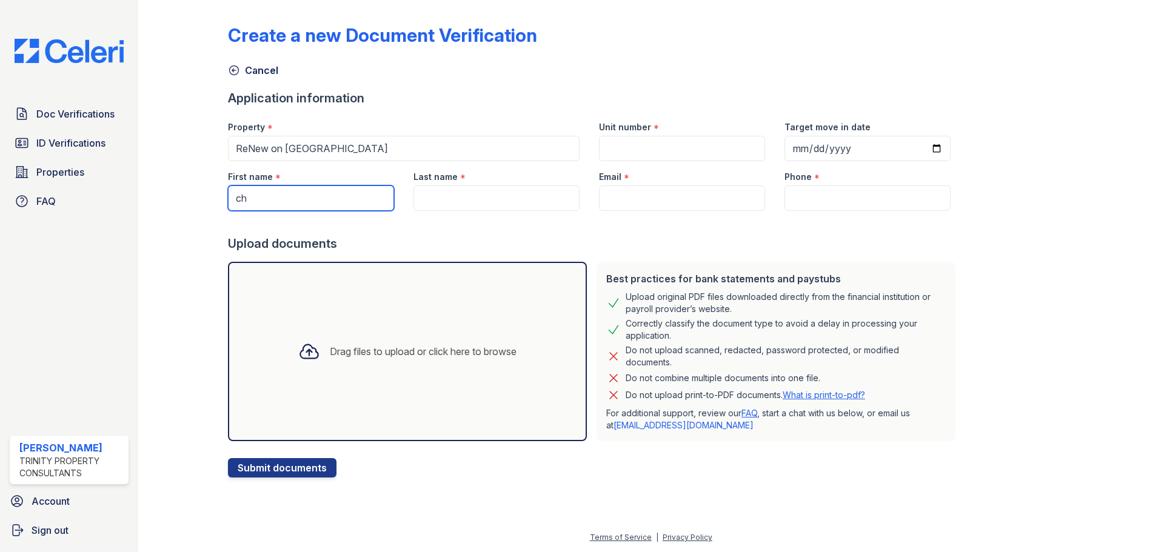
drag, startPoint x: 259, startPoint y: 198, endPoint x: 218, endPoint y: 198, distance: 41.2
click at [218, 198] on div "First name * ch" at bounding box center [311, 186] width 186 height 50
click at [64, 110] on span "Doc Verifications" at bounding box center [75, 114] width 78 height 15
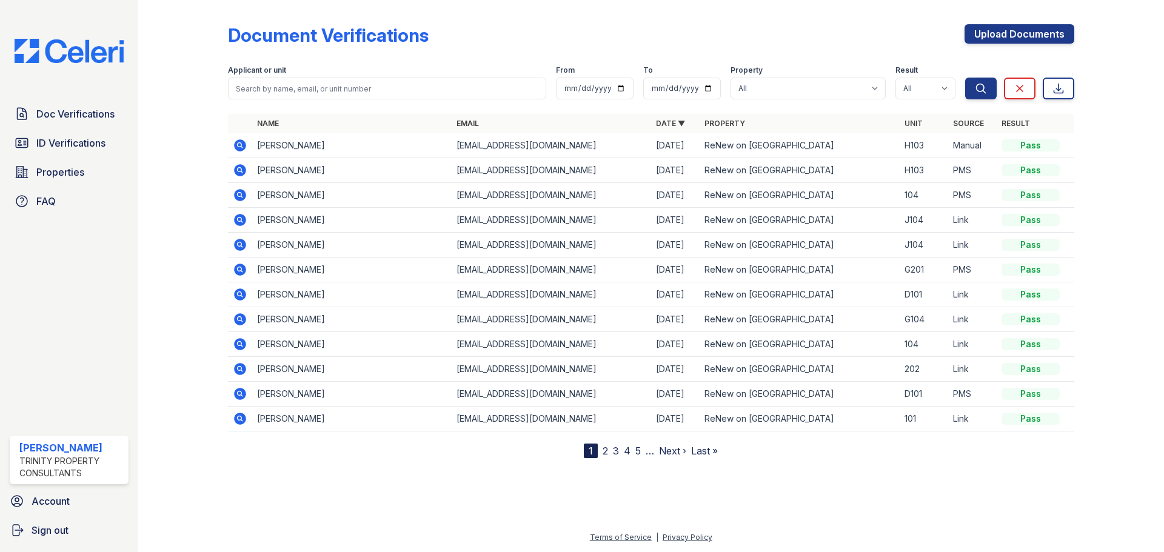
click at [1041, 144] on div "Pass" at bounding box center [1030, 145] width 58 height 12
click at [236, 142] on icon at bounding box center [240, 145] width 12 height 12
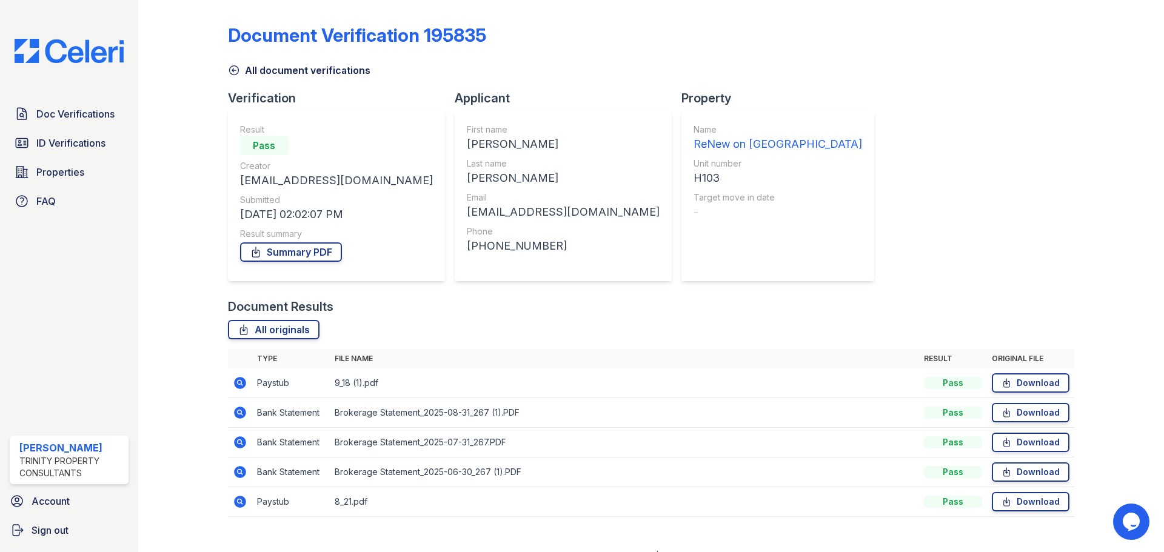
click at [159, 306] on div at bounding box center [193, 267] width 70 height 524
click at [90, 115] on span "Doc Verifications" at bounding box center [75, 114] width 78 height 15
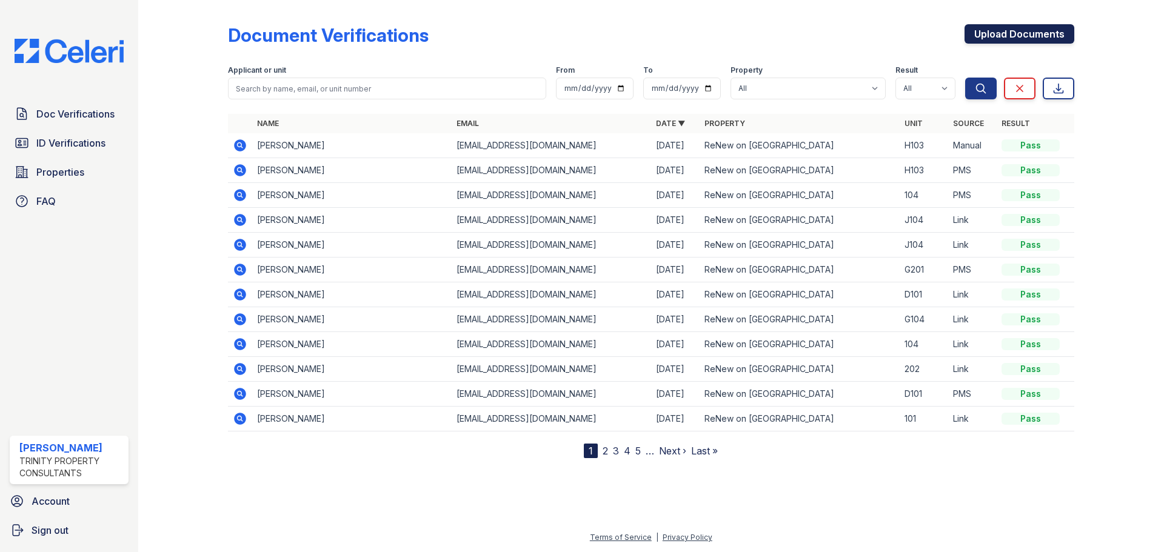
click at [991, 37] on link "Upload Documents" at bounding box center [1019, 33] width 110 height 19
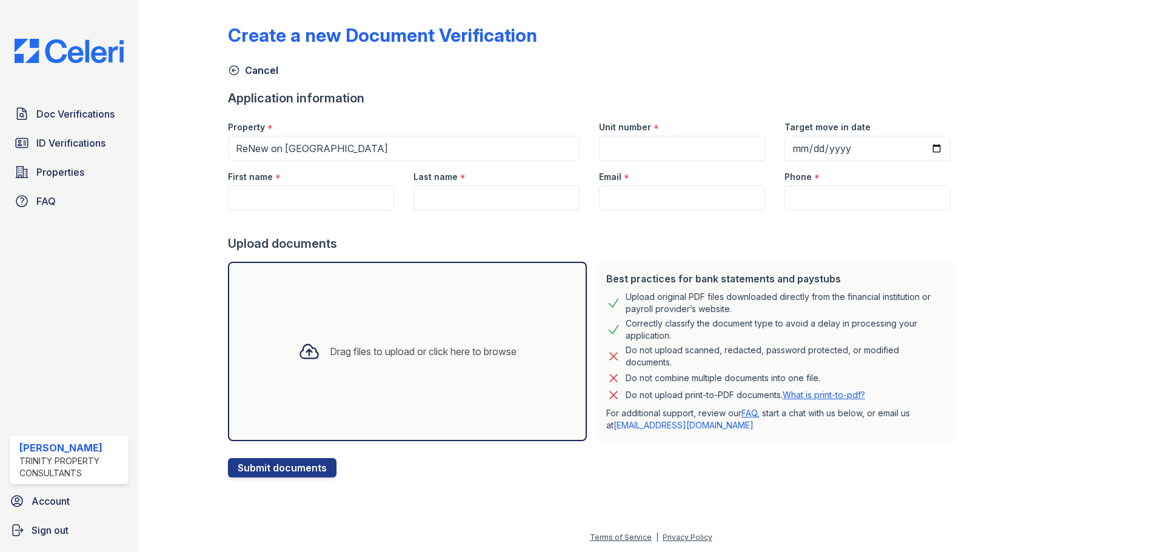
click at [330, 357] on div "Drag files to upload or click here to browse" at bounding box center [423, 351] width 187 height 15
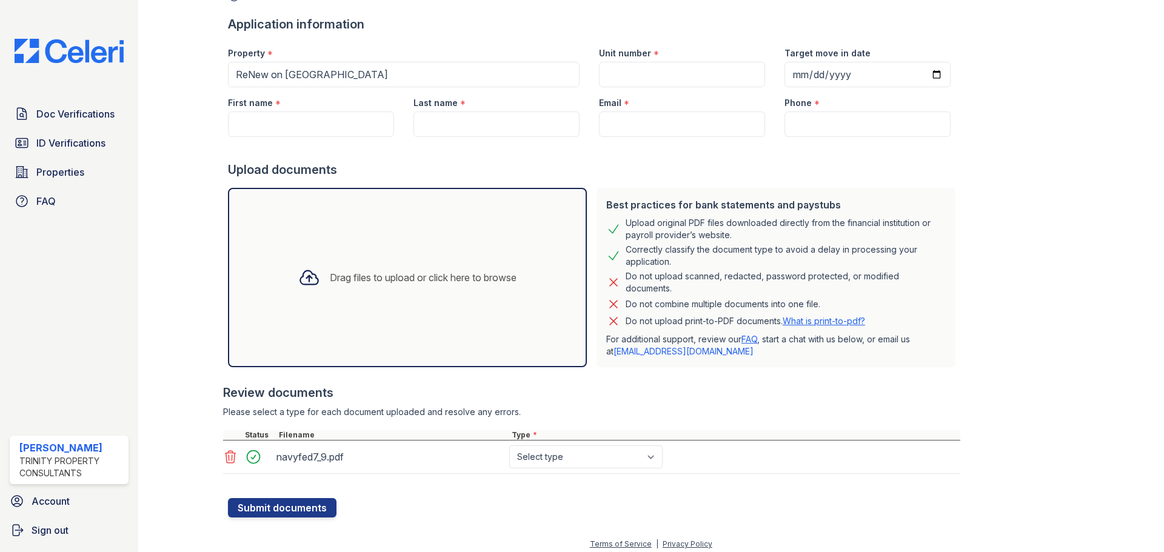
scroll to position [77, 0]
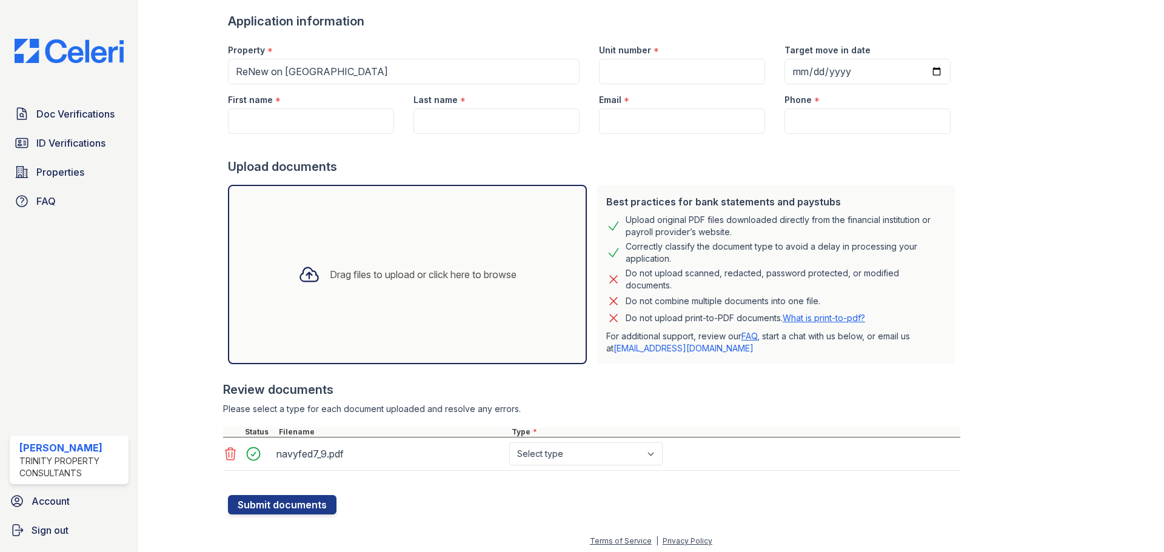
click at [323, 256] on div "Drag files to upload or click here to browse" at bounding box center [408, 274] width 238 height 41
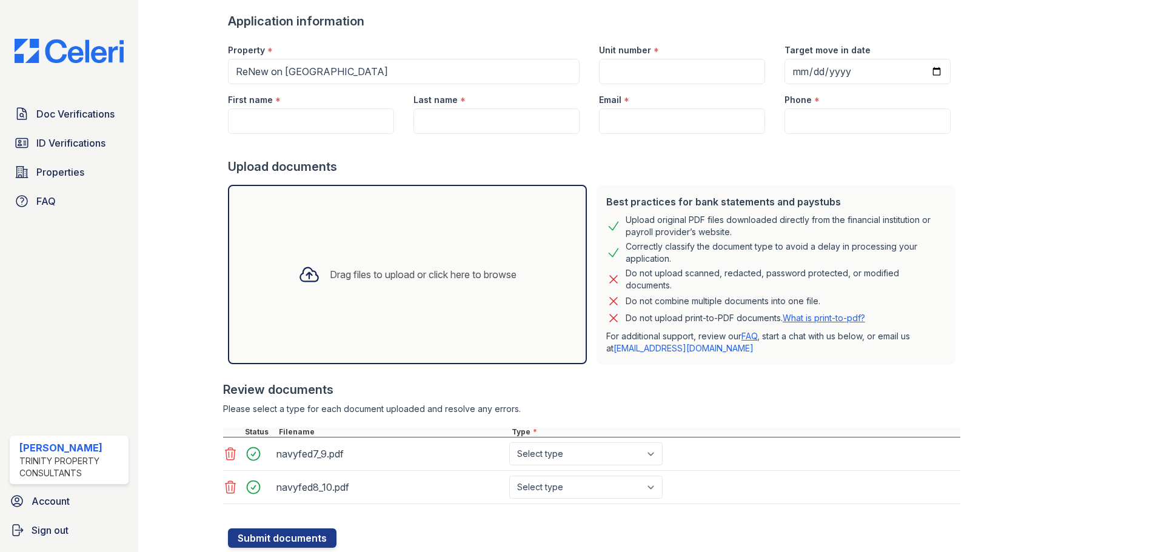
click at [352, 292] on div "Drag files to upload or click here to browse" at bounding box center [408, 274] width 238 height 41
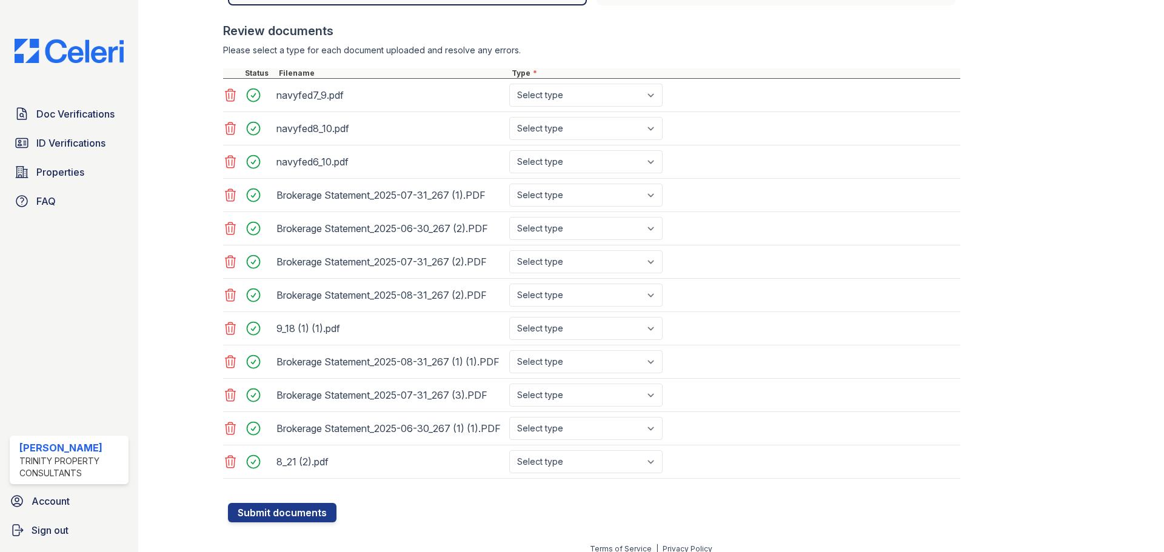
scroll to position [458, 0]
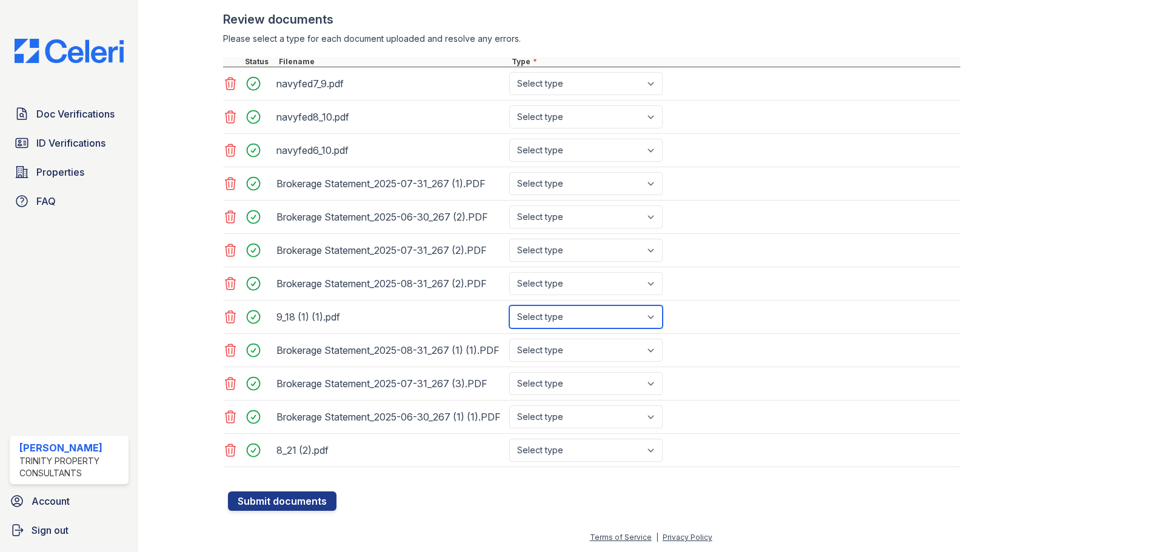
click at [646, 313] on select "Select type Paystub Bank Statement Offer Letter Tax Documents Benefit Award Let…" at bounding box center [585, 317] width 153 height 23
select select "paystub"
click at [509, 306] on select "Select type Paystub Bank Statement Offer Letter Tax Documents Benefit Award Let…" at bounding box center [585, 317] width 153 height 23
click at [568, 452] on select "Select type Paystub Bank Statement Offer Letter Tax Documents Benefit Award Let…" at bounding box center [585, 450] width 153 height 23
select select "paystub"
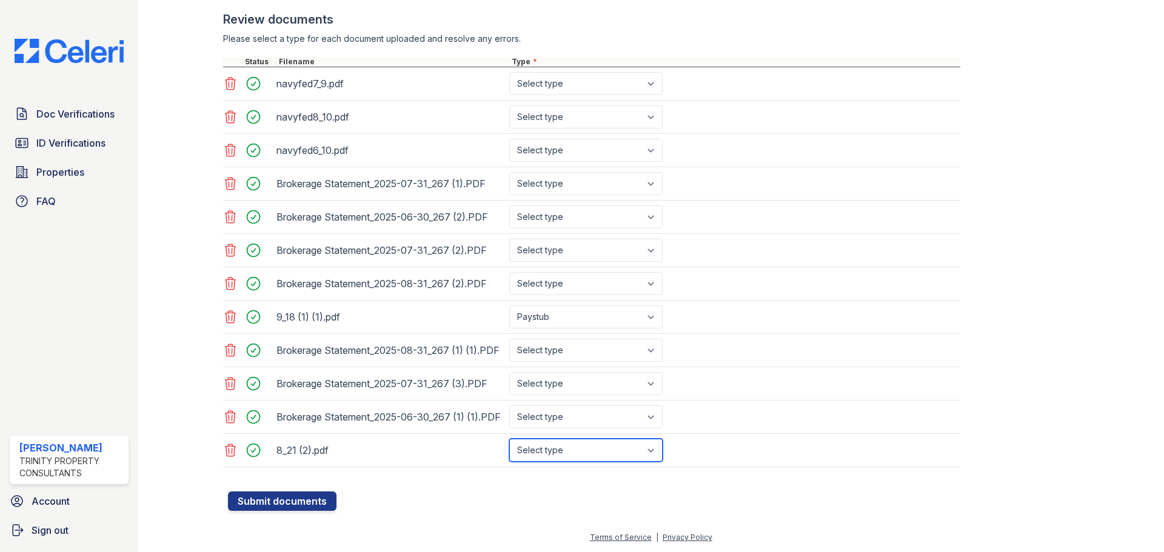
click at [509, 439] on select "Select type Paystub Bank Statement Offer Letter Tax Documents Benefit Award Let…" at bounding box center [585, 450] width 153 height 23
click at [573, 415] on select "Select type Paystub Bank Statement Offer Letter Tax Documents Benefit Award Let…" at bounding box center [585, 417] width 153 height 23
select select "bank_statement"
click at [509, 406] on select "Select type Paystub Bank Statement Offer Letter Tax Documents Benefit Award Let…" at bounding box center [585, 417] width 153 height 23
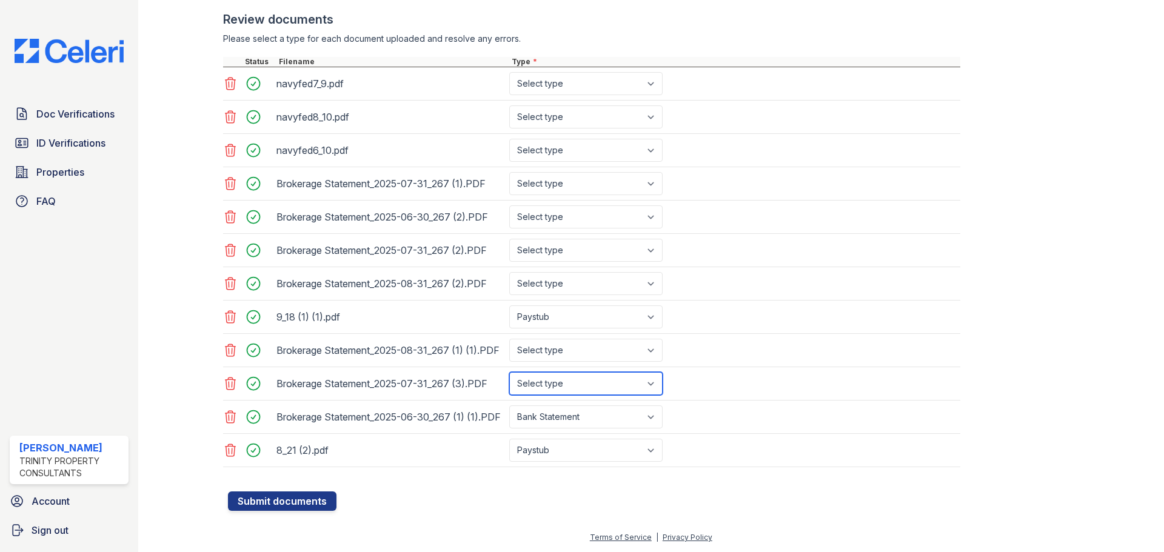
click at [572, 375] on select "Select type Paystub Bank Statement Offer Letter Tax Documents Benefit Award Let…" at bounding box center [585, 383] width 153 height 23
select select "bank_statement"
click at [509, 372] on select "Select type Paystub Bank Statement Offer Letter Tax Documents Benefit Award Let…" at bounding box center [585, 383] width 153 height 23
click at [569, 342] on select "Select type Paystub Bank Statement Offer Letter Tax Documents Benefit Award Let…" at bounding box center [585, 350] width 153 height 23
select select "bank_statement"
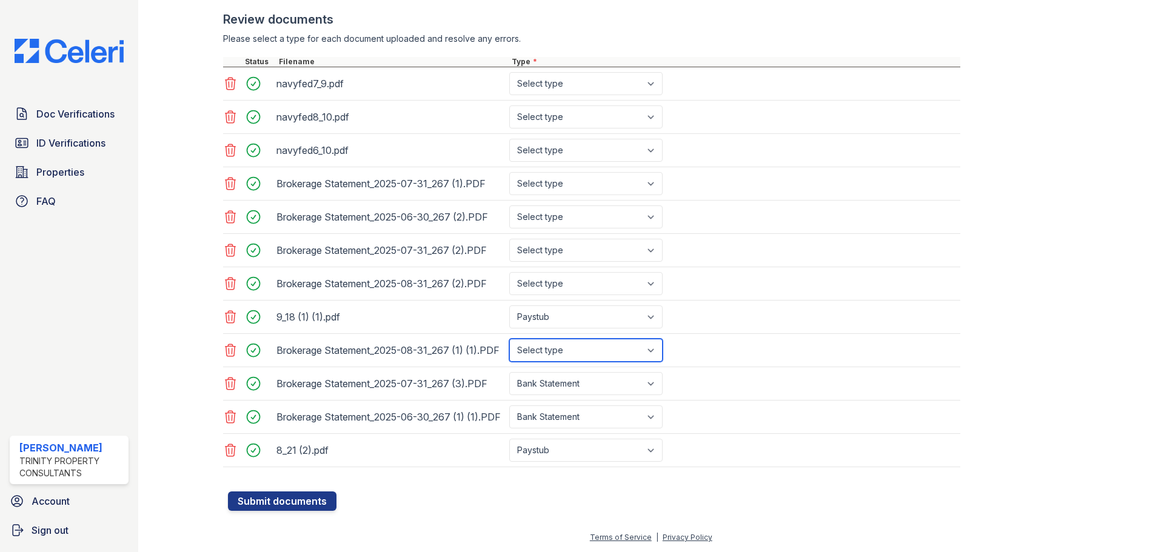
click at [509, 339] on select "Select type Paystub Bank Statement Offer Letter Tax Documents Benefit Award Let…" at bounding box center [585, 350] width 153 height 23
click at [567, 274] on select "Select type Paystub Bank Statement Offer Letter Tax Documents Benefit Award Let…" at bounding box center [585, 283] width 153 height 23
select select "bank_statement"
click at [509, 272] on select "Select type Paystub Bank Statement Offer Letter Tax Documents Benefit Award Let…" at bounding box center [585, 283] width 153 height 23
click at [581, 239] on select "Select type Paystub Bank Statement Offer Letter Tax Documents Benefit Award Let…" at bounding box center [585, 250] width 153 height 23
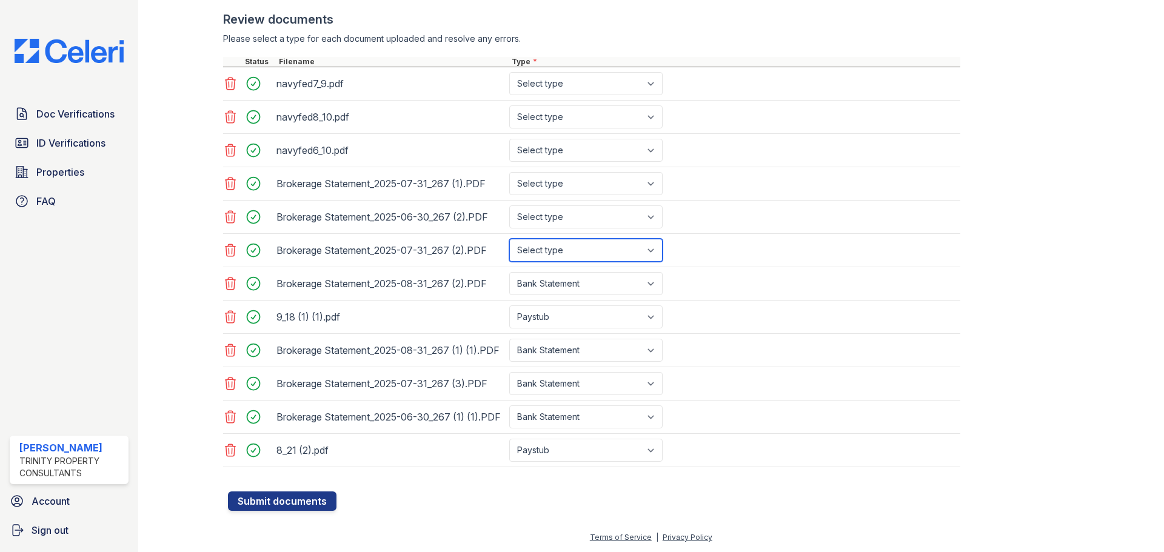
select select "bank_statement"
click at [509, 239] on select "Select type Paystub Bank Statement Offer Letter Tax Documents Benefit Award Let…" at bounding box center [585, 250] width 153 height 23
click at [572, 209] on select "Select type Paystub Bank Statement Offer Letter Tax Documents Benefit Award Let…" at bounding box center [585, 217] width 153 height 23
select select "bank_statement"
click at [509, 206] on select "Select type Paystub Bank Statement Offer Letter Tax Documents Benefit Award Let…" at bounding box center [585, 217] width 153 height 23
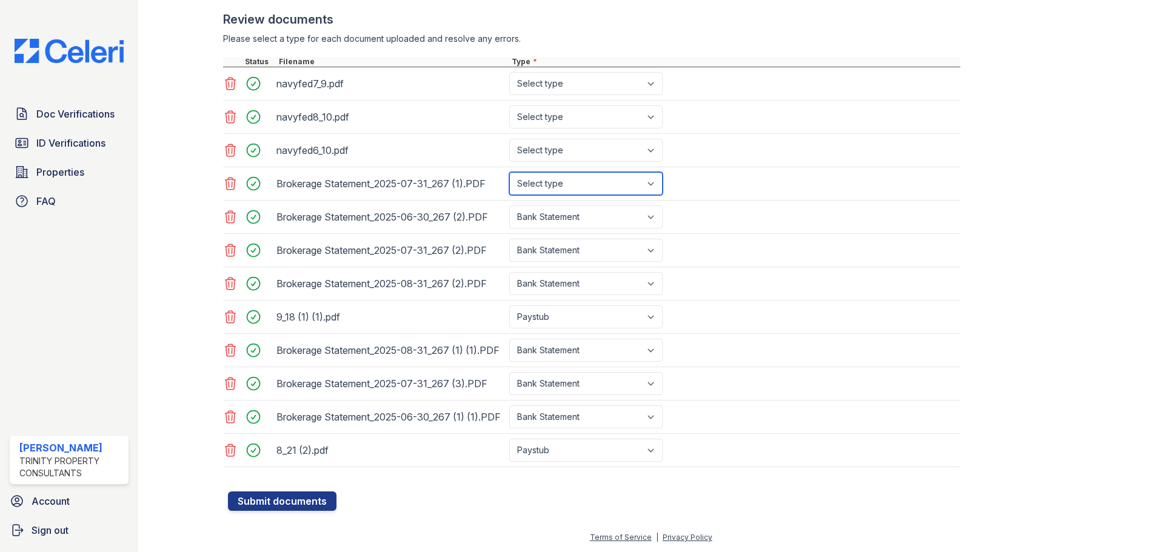
click at [533, 179] on select "Select type Paystub Bank Statement Offer Letter Tax Documents Benefit Award Let…" at bounding box center [585, 183] width 153 height 23
select select "bank_statement"
click at [509, 172] on select "Select type Paystub Bank Statement Offer Letter Tax Documents Benefit Award Let…" at bounding box center [585, 183] width 153 height 23
click at [564, 140] on select "Select type Paystub Bank Statement Offer Letter Tax Documents Benefit Award Let…" at bounding box center [585, 150] width 153 height 23
select select "bank_statement"
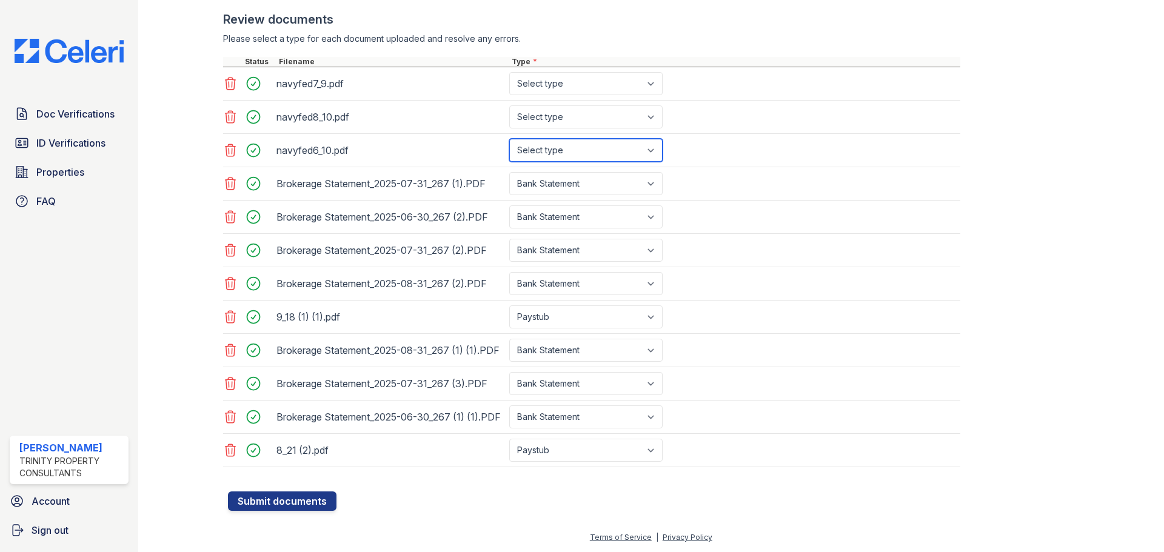
click at [509, 139] on select "Select type Paystub Bank Statement Offer Letter Tax Documents Benefit Award Let…" at bounding box center [585, 150] width 153 height 23
click at [577, 111] on select "Select type Paystub Bank Statement Offer Letter Tax Documents Benefit Award Let…" at bounding box center [585, 116] width 153 height 23
select select "bank_statement"
click at [509, 105] on select "Select type Paystub Bank Statement Offer Letter Tax Documents Benefit Award Let…" at bounding box center [585, 116] width 153 height 23
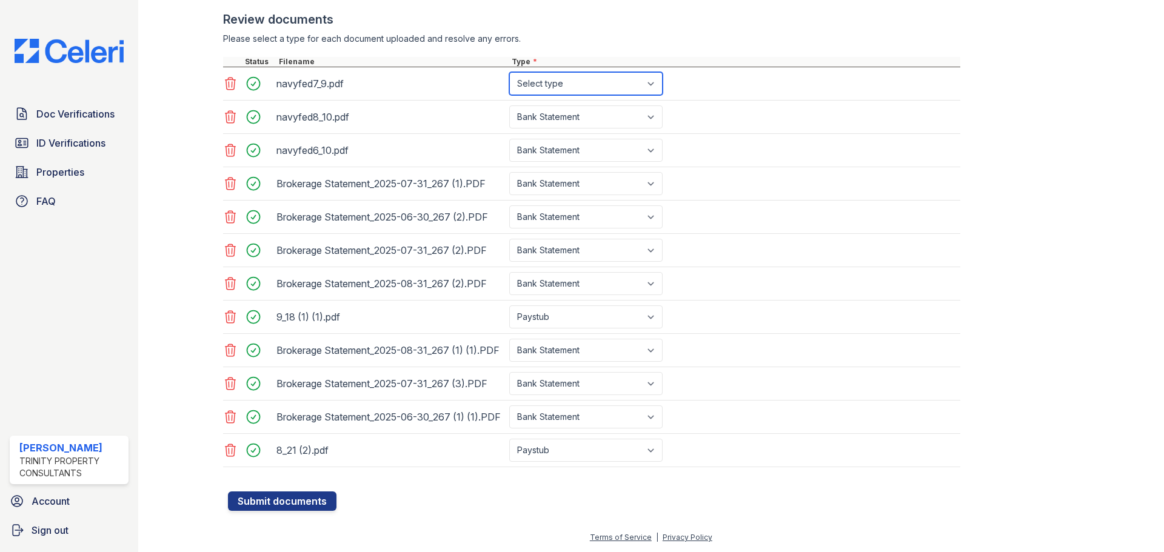
click at [575, 78] on select "Select type Paystub Bank Statement Offer Letter Tax Documents Benefit Award Let…" at bounding box center [585, 83] width 153 height 23
select select "bank_statement"
click at [509, 72] on select "Select type Paystub Bank Statement Offer Letter Tax Documents Benefit Award Let…" at bounding box center [585, 83] width 153 height 23
click at [256, 504] on button "Submit documents" at bounding box center [282, 501] width 109 height 19
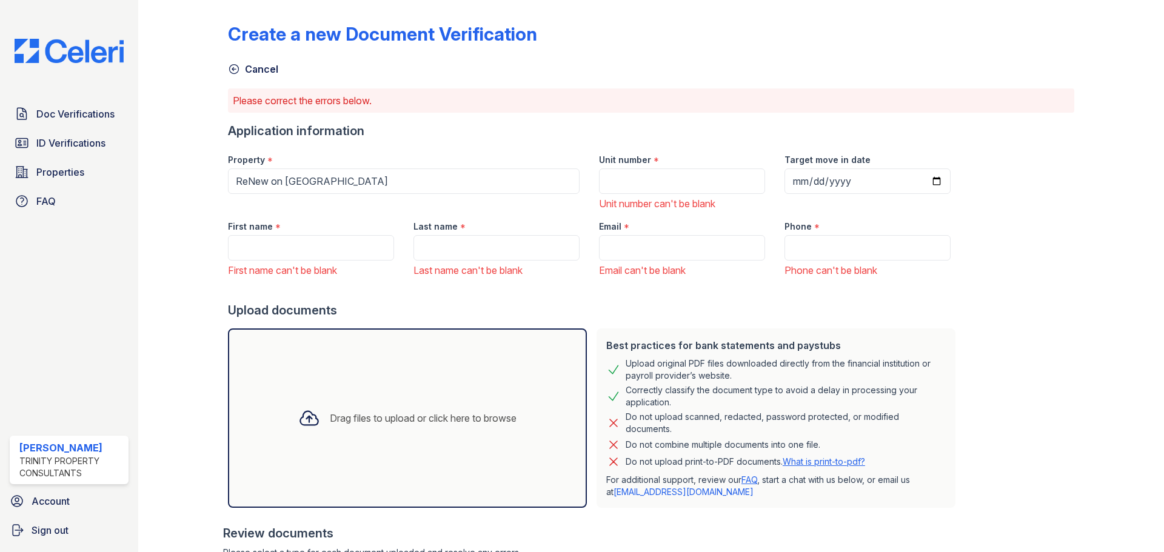
scroll to position [0, 0]
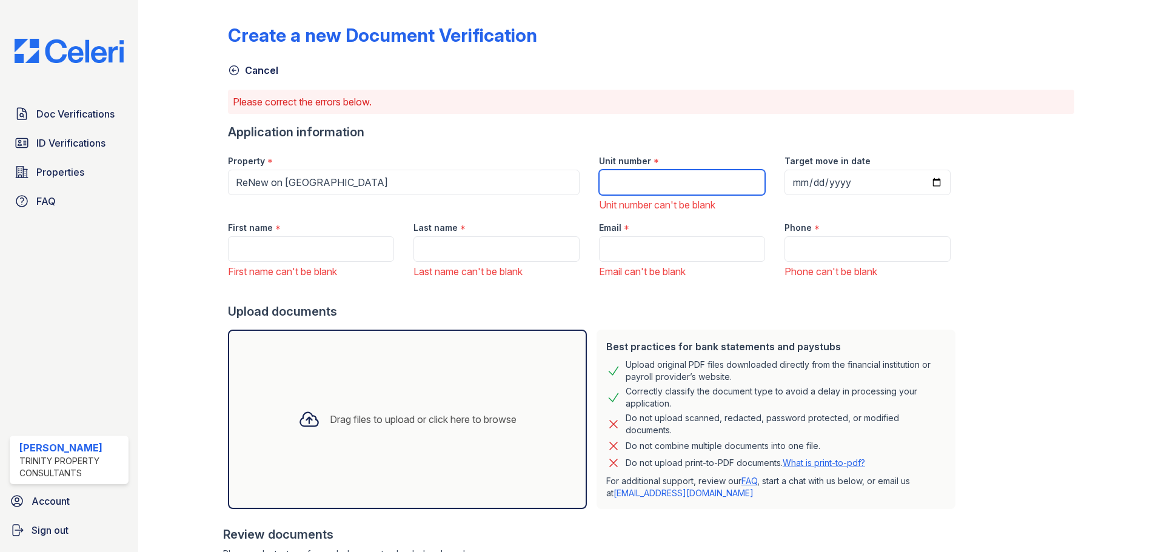
click at [630, 187] on input "Unit number" at bounding box center [682, 182] width 166 height 25
type input "H103"
click at [309, 251] on input "First name" at bounding box center [311, 248] width 166 height 25
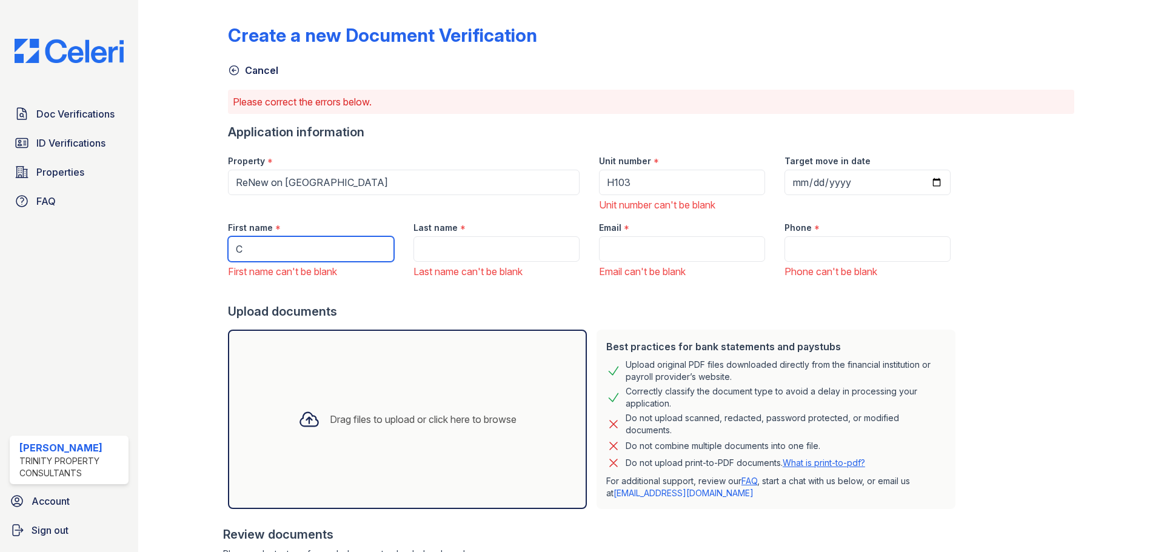
type input "[PERSON_NAME]"
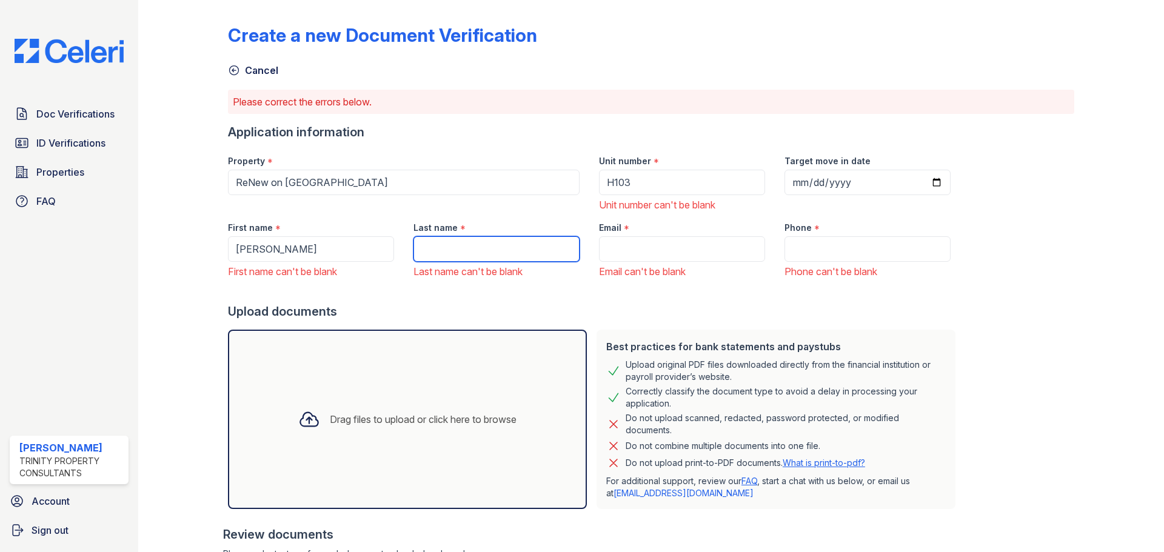
click at [470, 242] on input "Last name" at bounding box center [496, 248] width 166 height 25
type input "[PERSON_NAME]"
click at [629, 246] on input "Email" at bounding box center [682, 248] width 166 height 25
paste input "[EMAIL_ADDRESS][DOMAIN_NAME]"
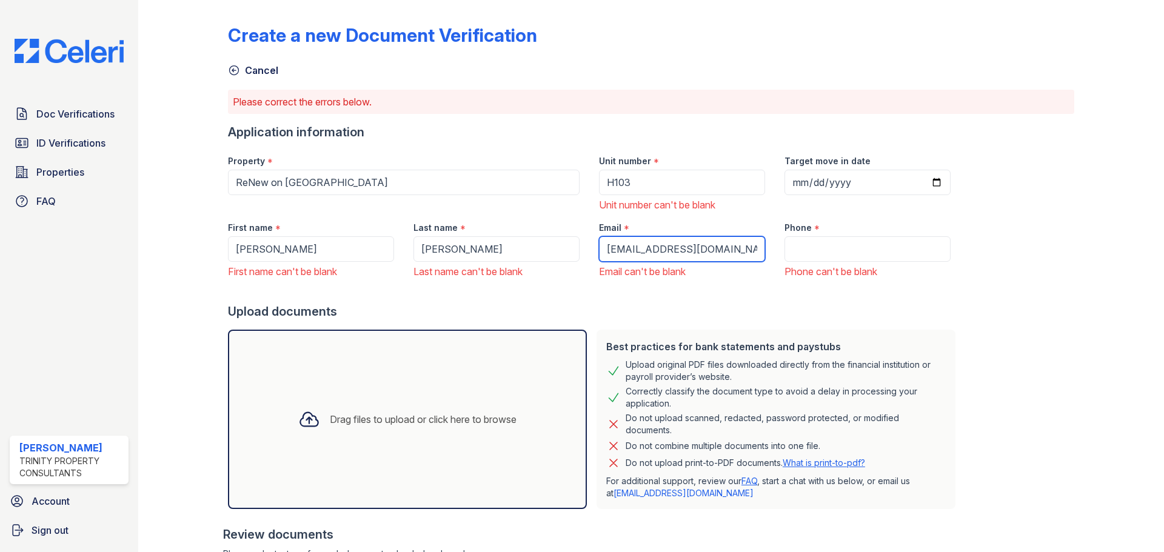
type input "[EMAIL_ADDRESS][DOMAIN_NAME]"
paste input "(206) 351-1797"
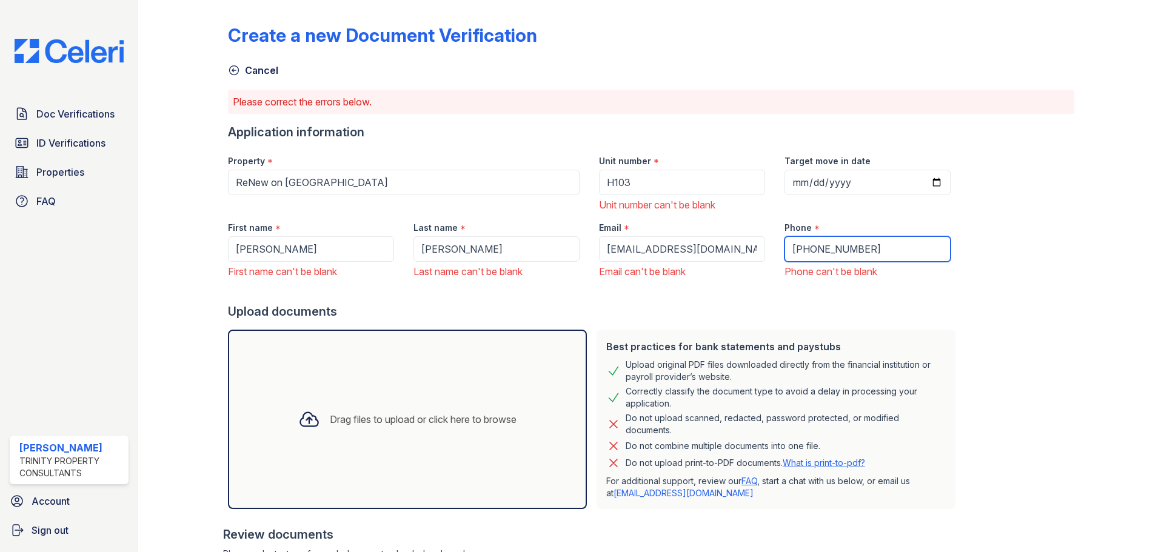
type input "(206) 351-1797"
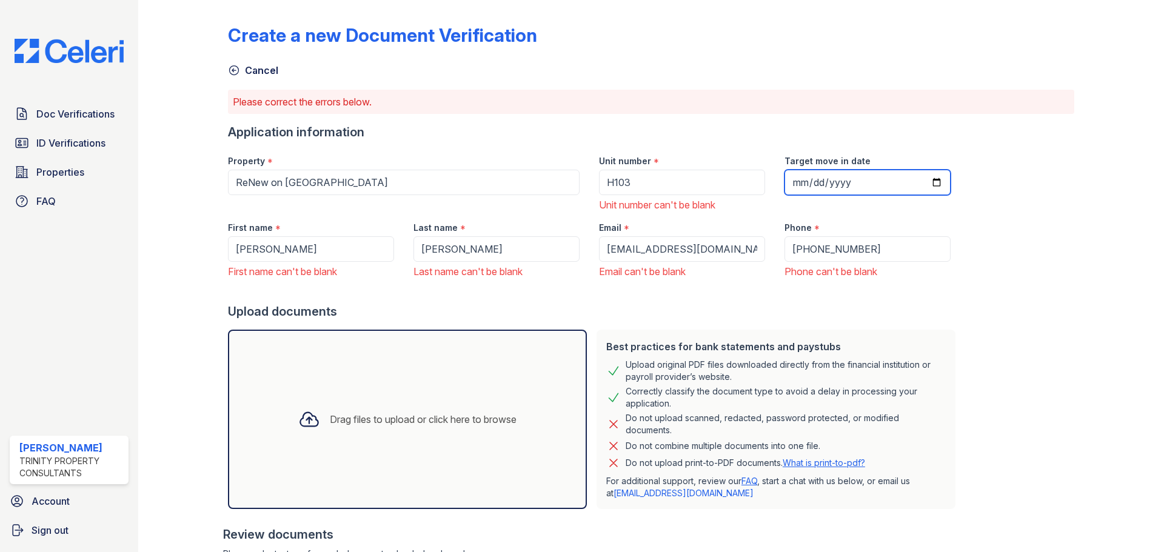
click at [815, 179] on input "Target move in date" at bounding box center [867, 182] width 166 height 25
click at [918, 182] on input "Target move in date" at bounding box center [867, 182] width 166 height 25
type input "2025-09-27"
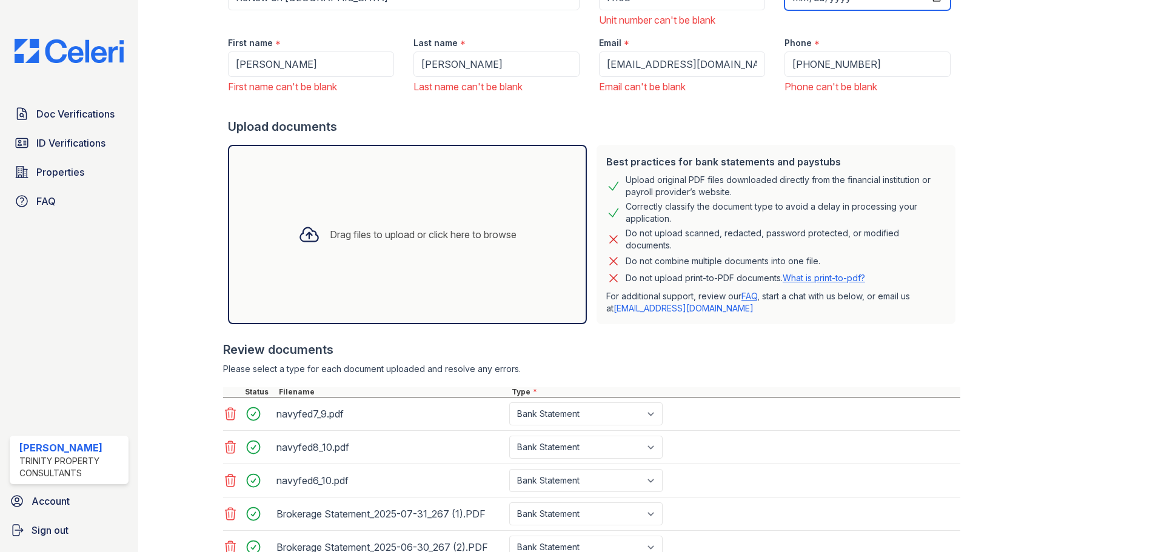
scroll to position [485, 0]
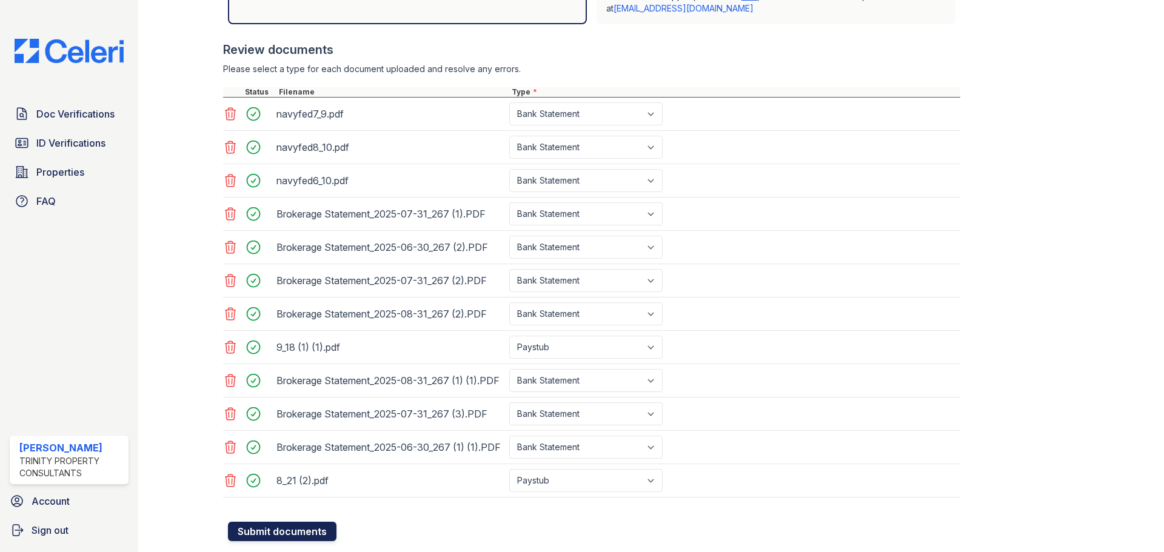
click at [275, 540] on button "Submit documents" at bounding box center [282, 531] width 109 height 19
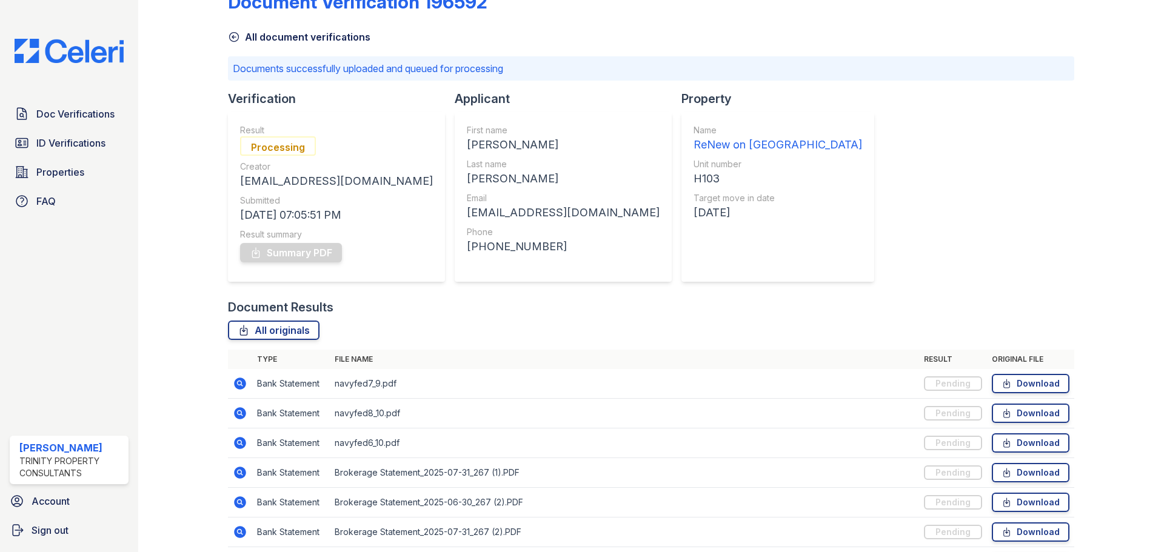
scroll to position [18, 0]
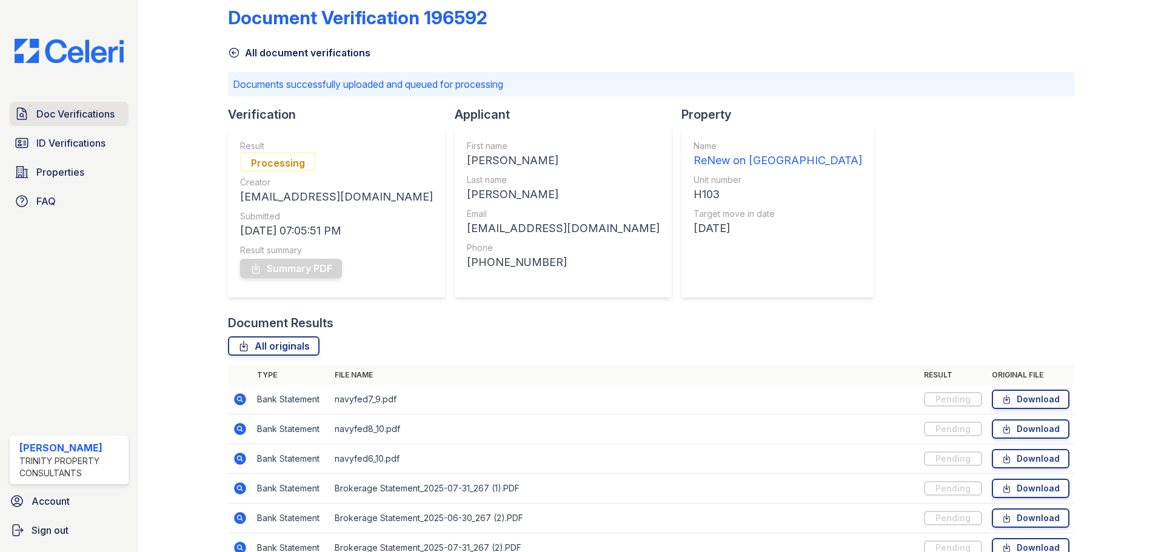
click at [41, 115] on span "Doc Verifications" at bounding box center [75, 114] width 78 height 15
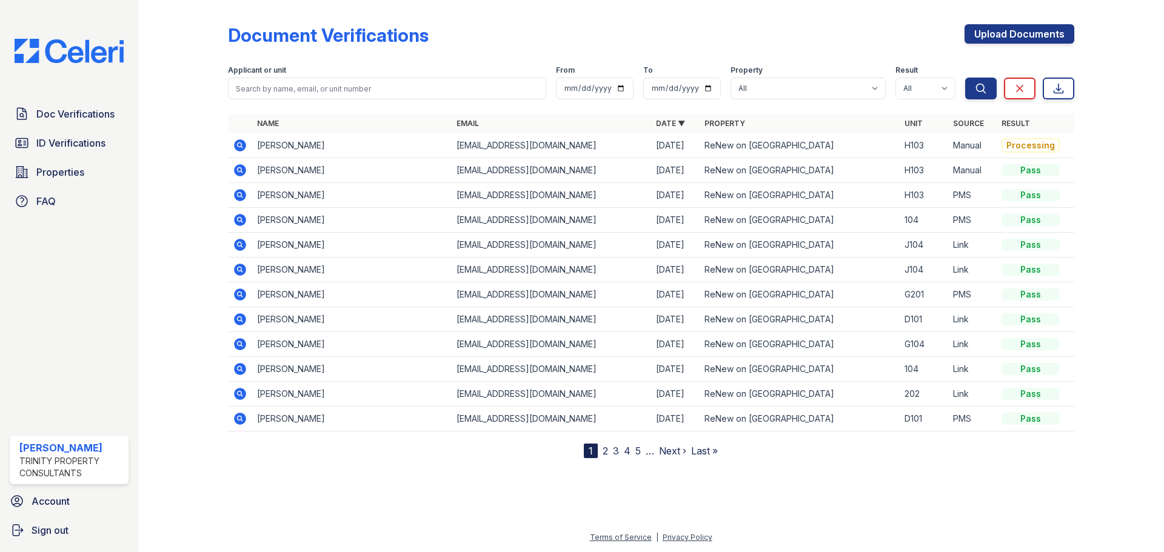
click at [239, 142] on icon at bounding box center [240, 145] width 15 height 15
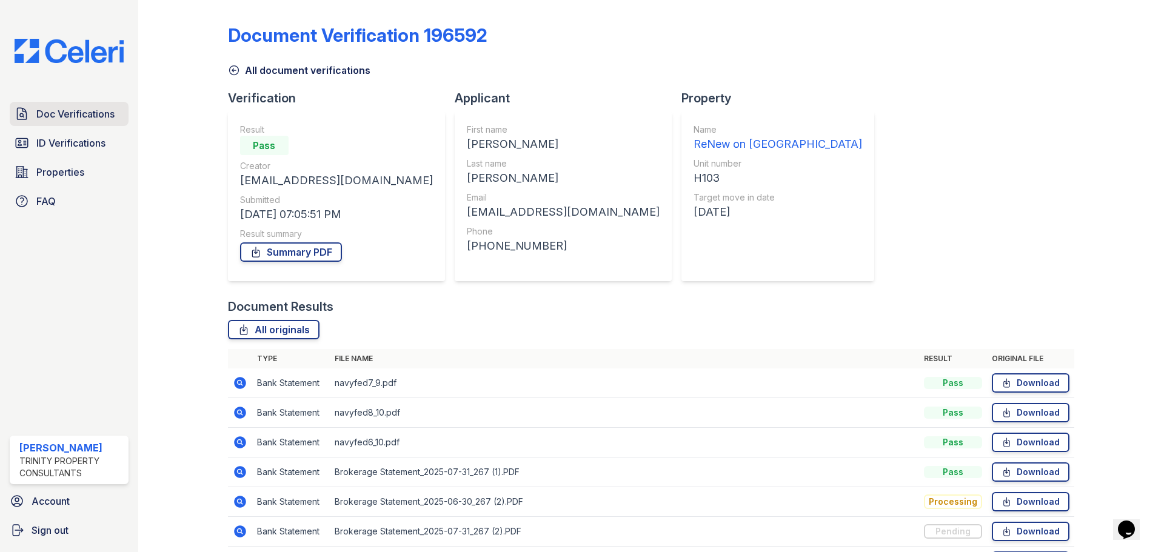
click at [87, 116] on span "Doc Verifications" at bounding box center [75, 114] width 78 height 15
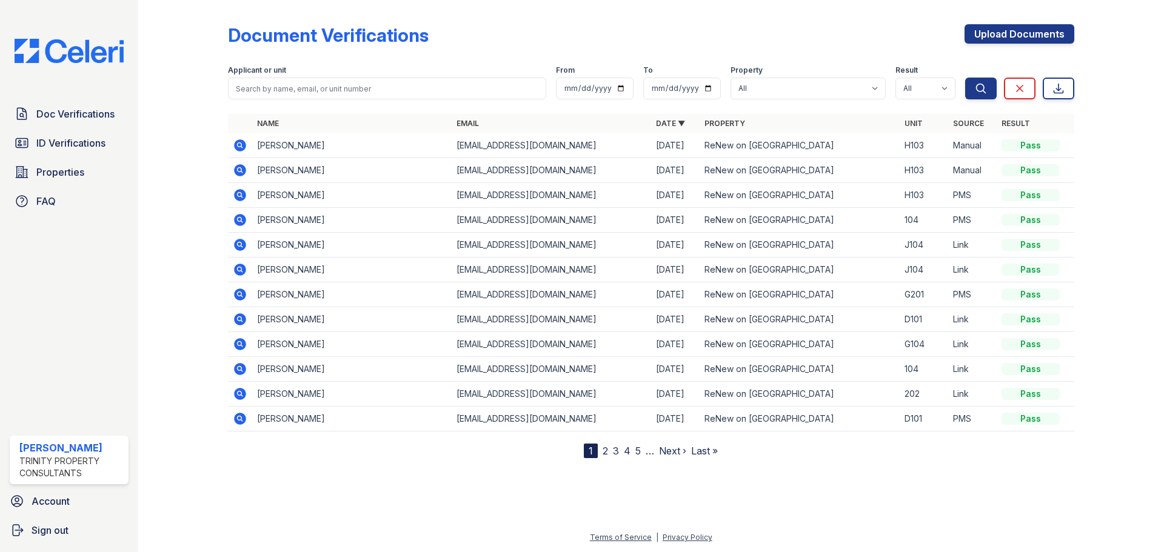
click at [243, 145] on icon at bounding box center [240, 145] width 12 height 12
